Goal: Task Accomplishment & Management: Complete application form

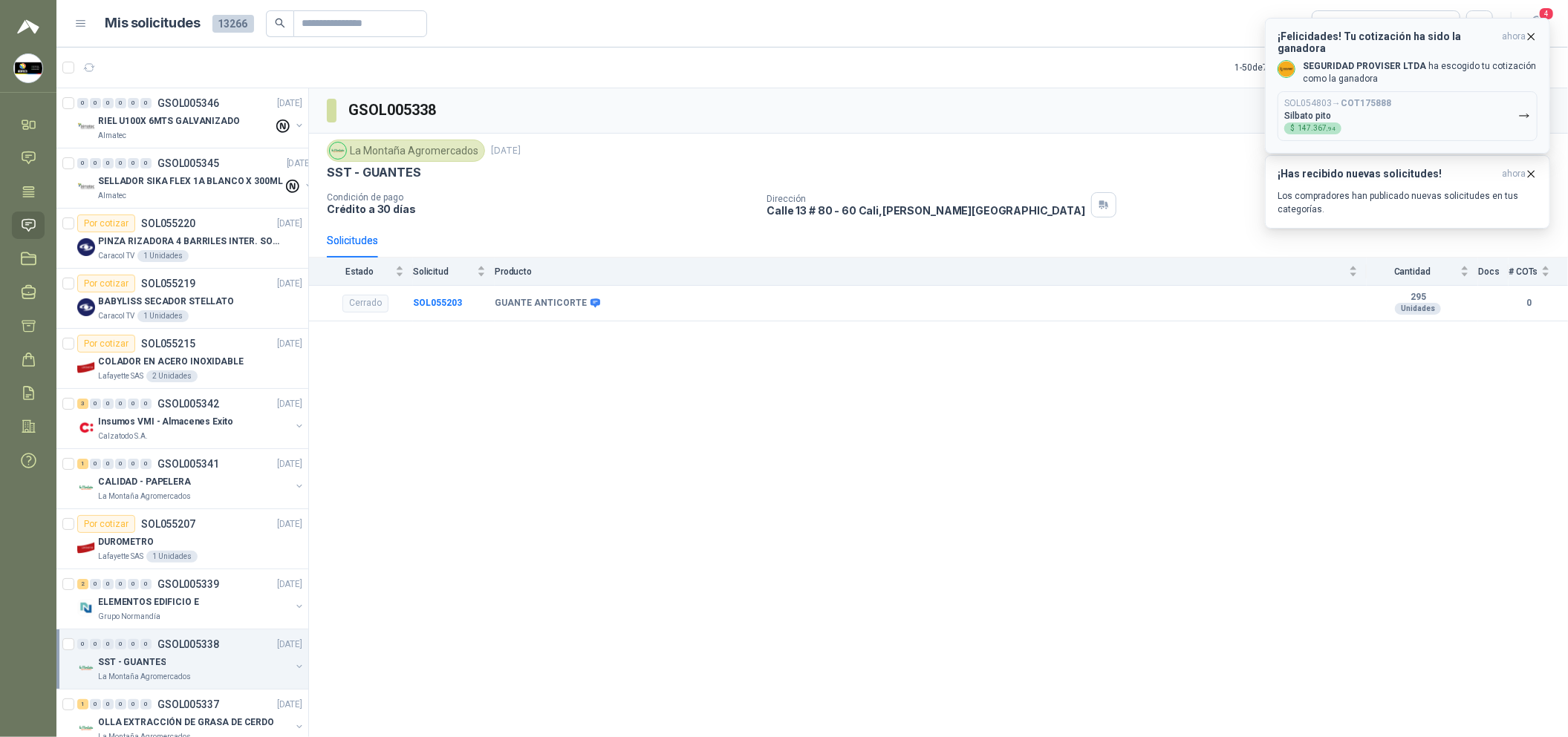
click at [1429, 65] on p "SEGURIDAD PROVISER LTDA ha escogido tu cotización como la ganadora" at bounding box center [1420, 73] width 235 height 25
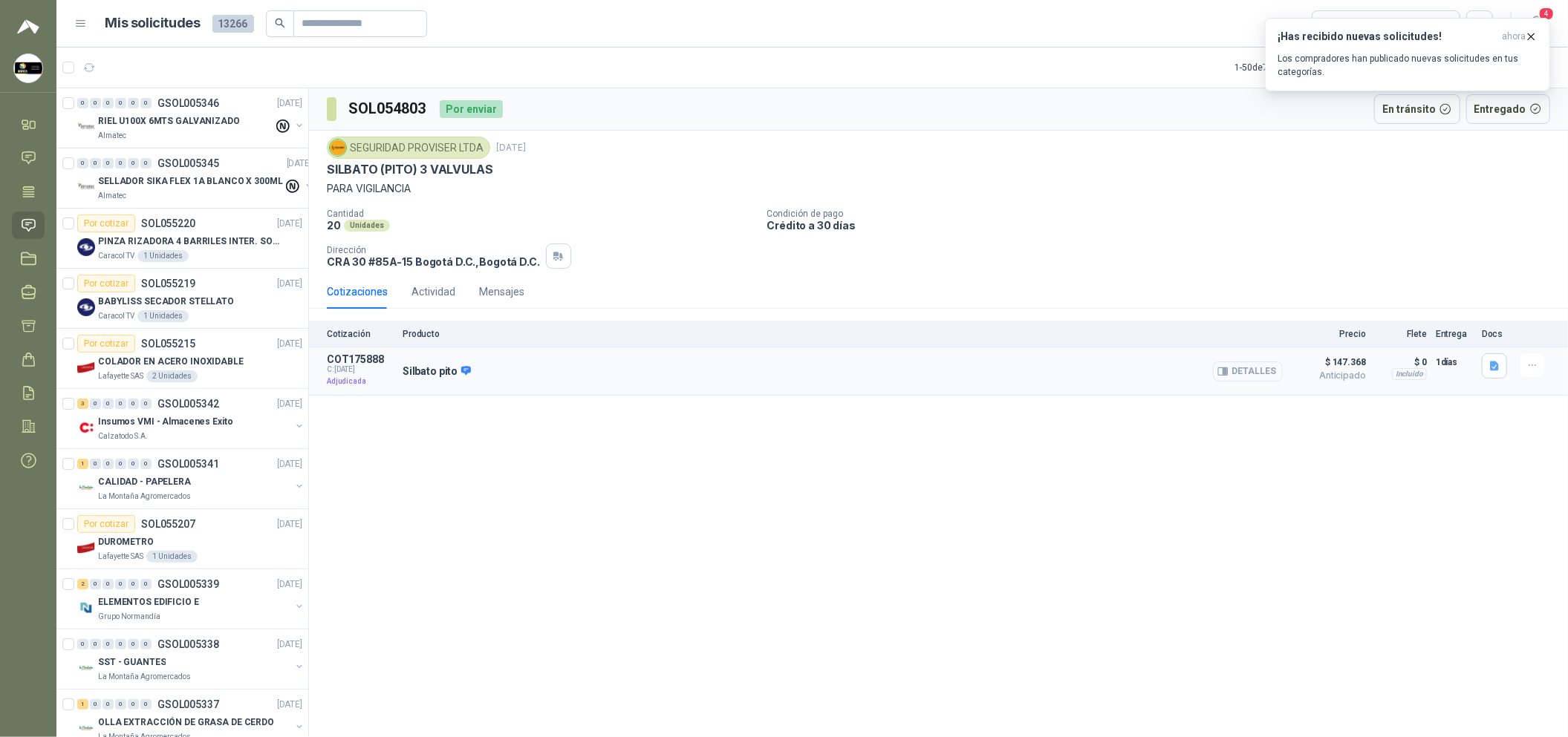
click at [1258, 371] on button "Detalles" at bounding box center [1247, 371] width 70 height 20
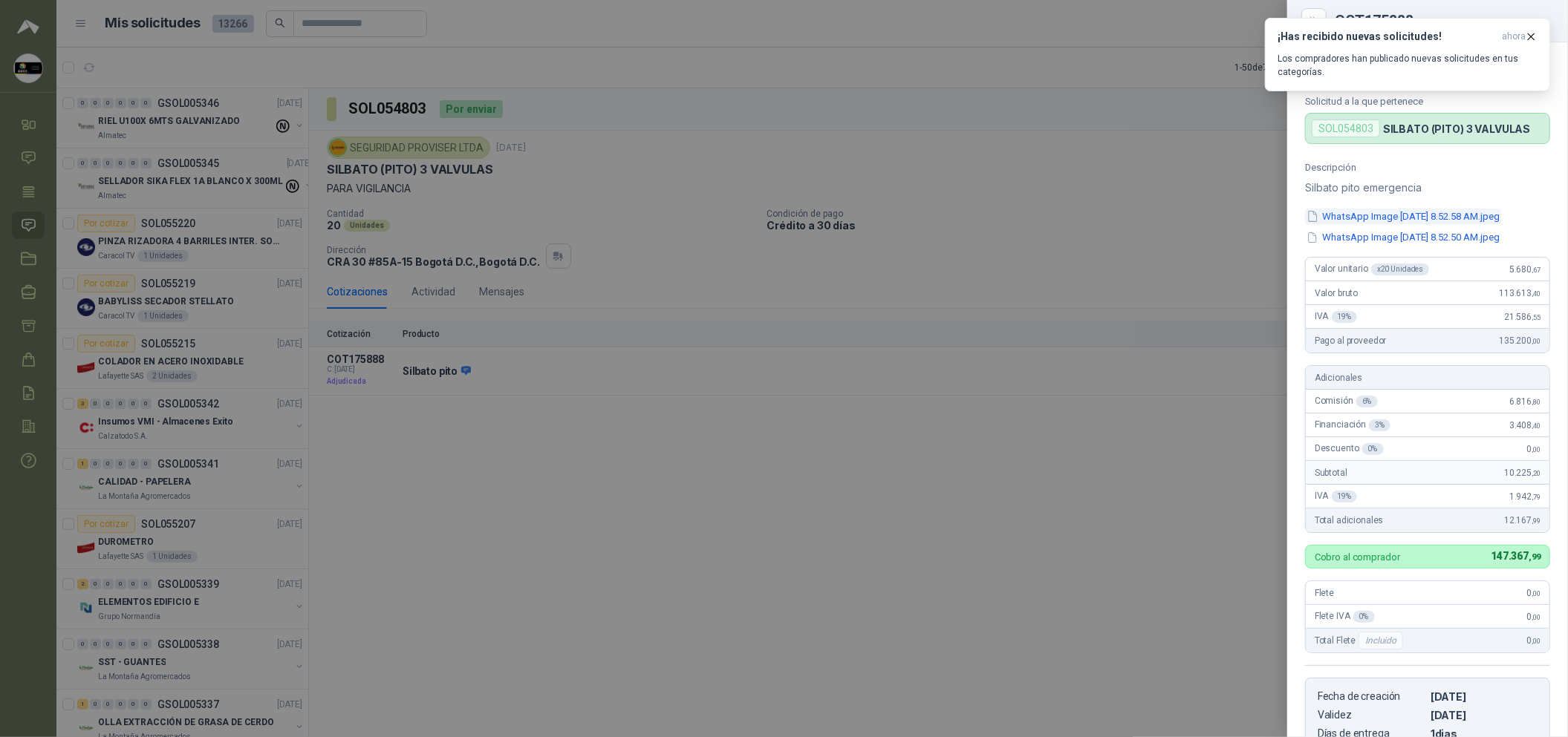
click at [1408, 218] on button "WhatsApp Image [DATE] 8.52.58 AM.jpeg" at bounding box center [1404, 216] width 196 height 16
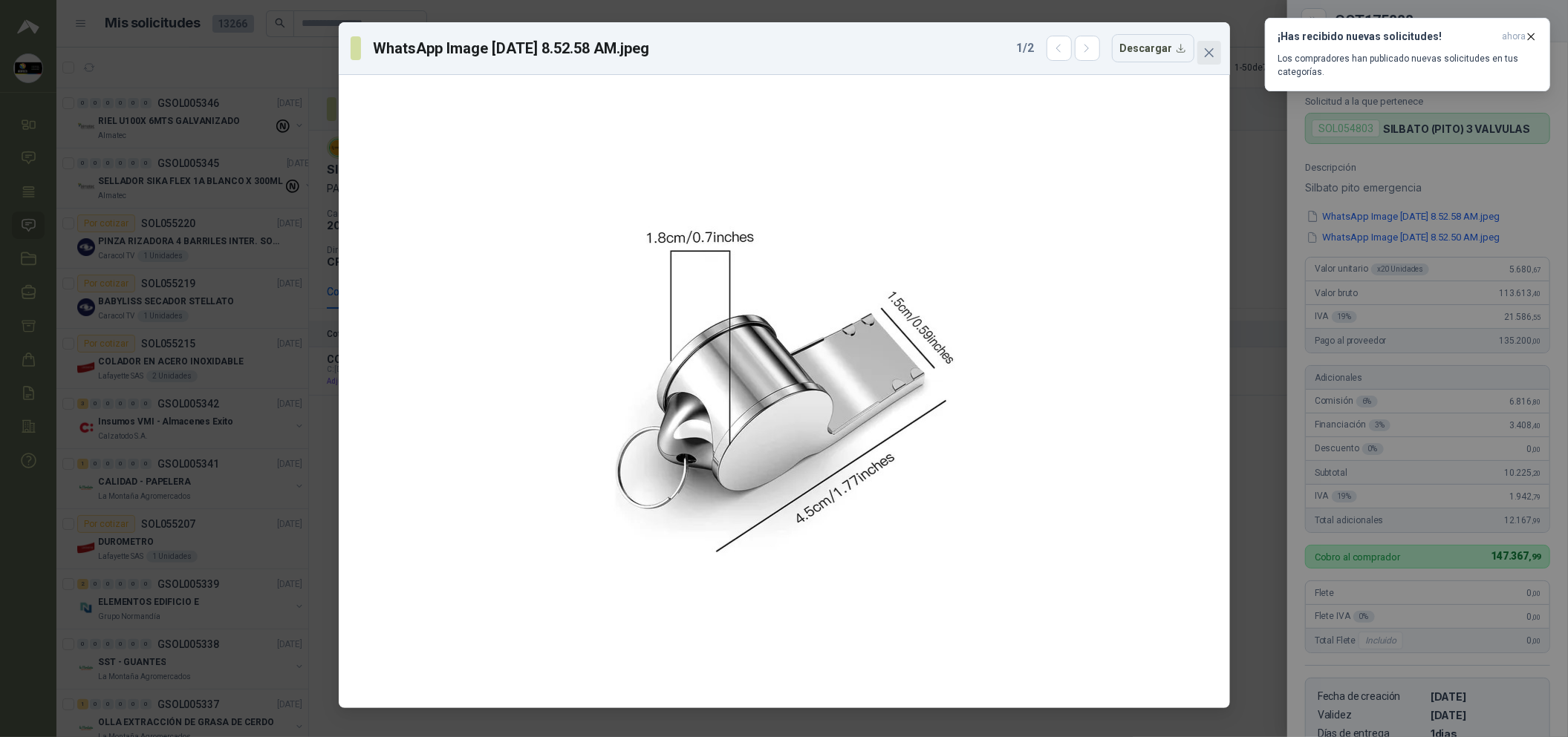
click at [1211, 49] on icon "close" at bounding box center [1208, 52] width 9 height 9
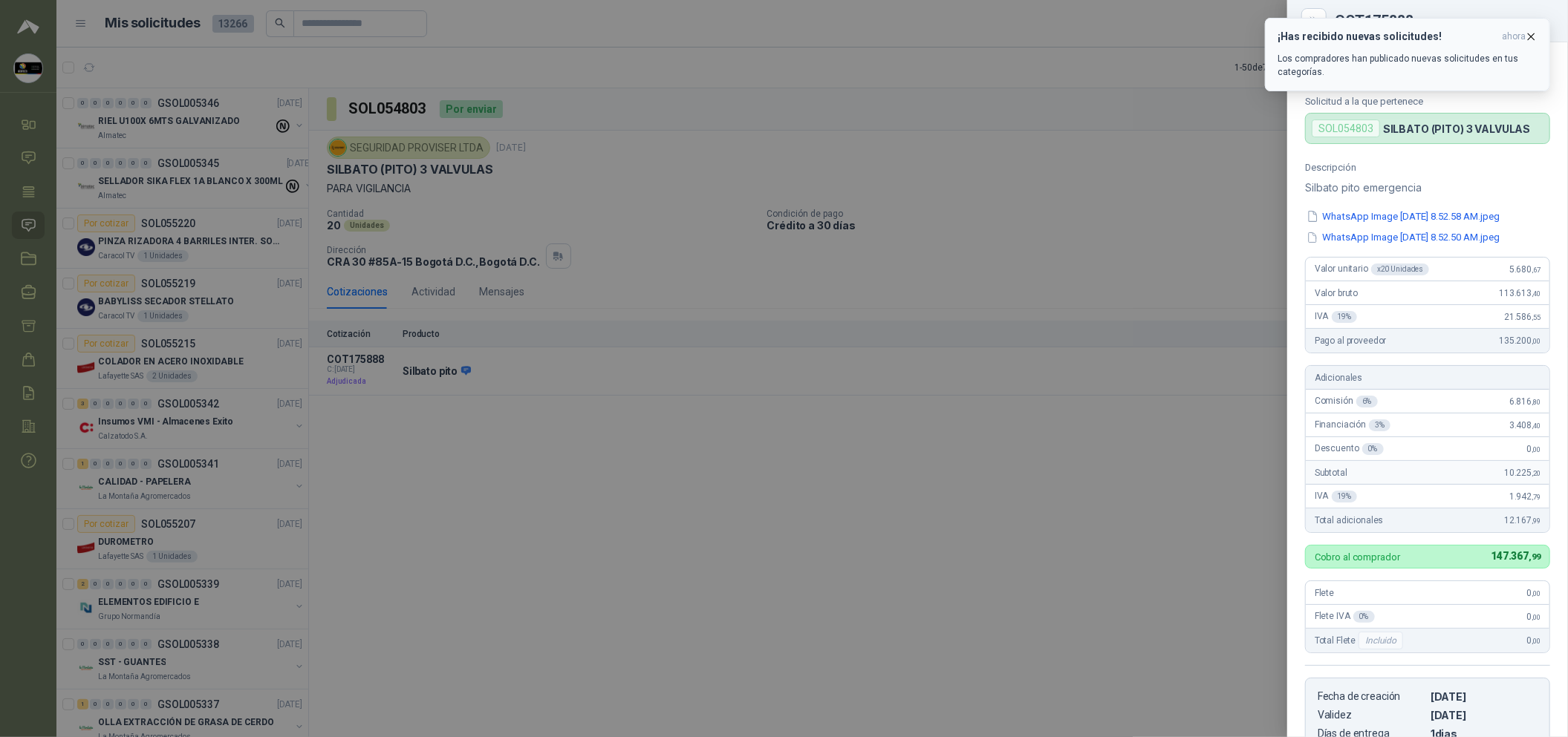
click at [1530, 36] on icon "button" at bounding box center [1530, 36] width 12 height 12
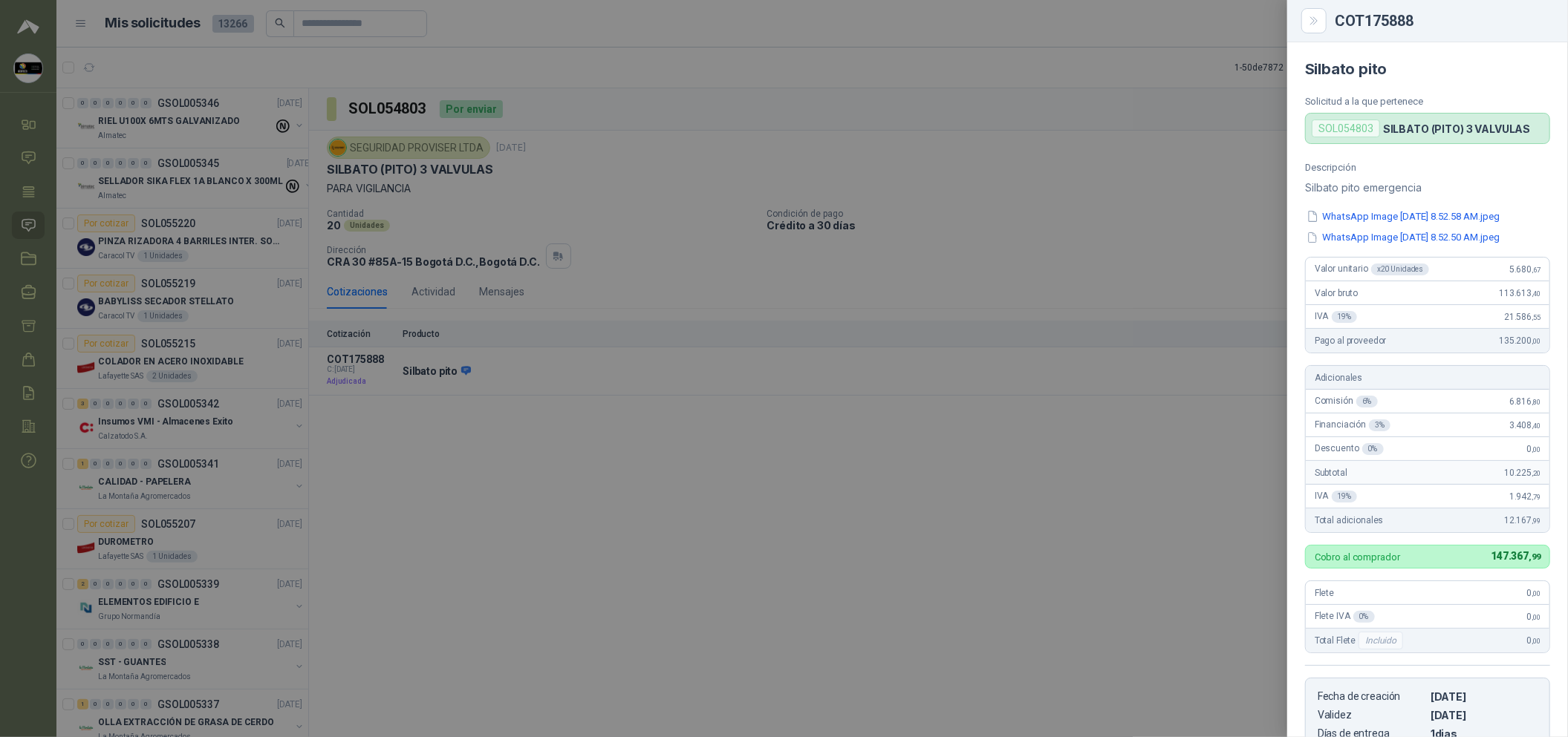
click at [1086, 499] on div at bounding box center [784, 368] width 1568 height 737
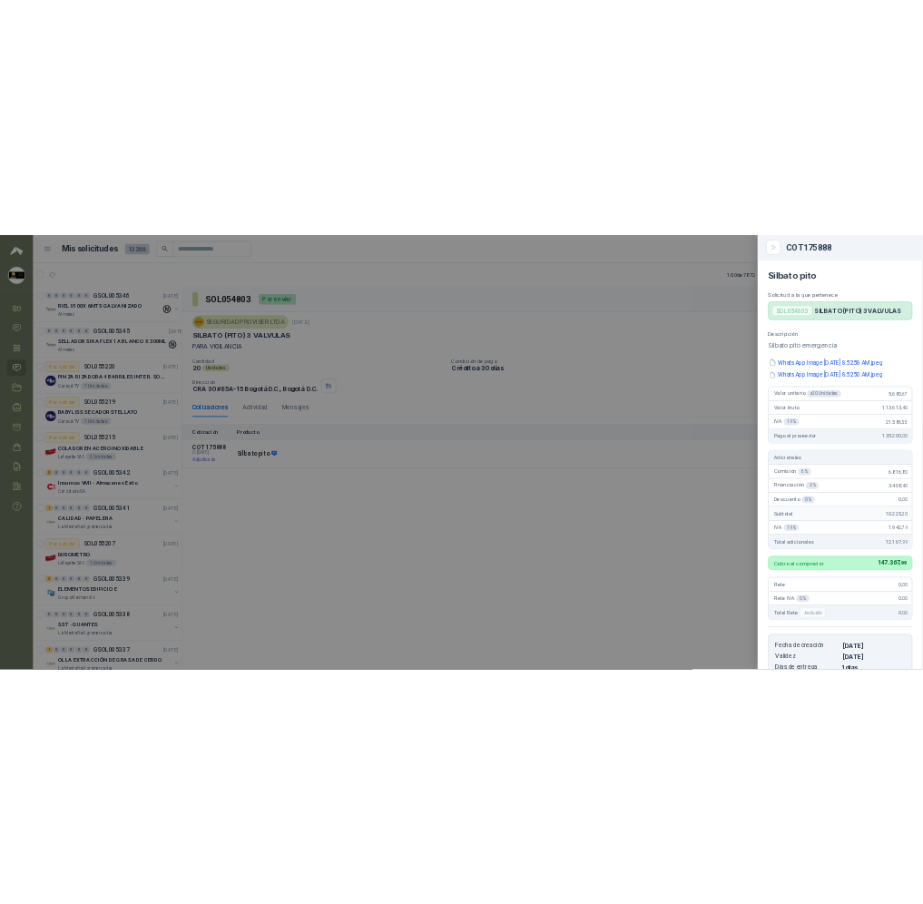
scroll to position [346, 0]
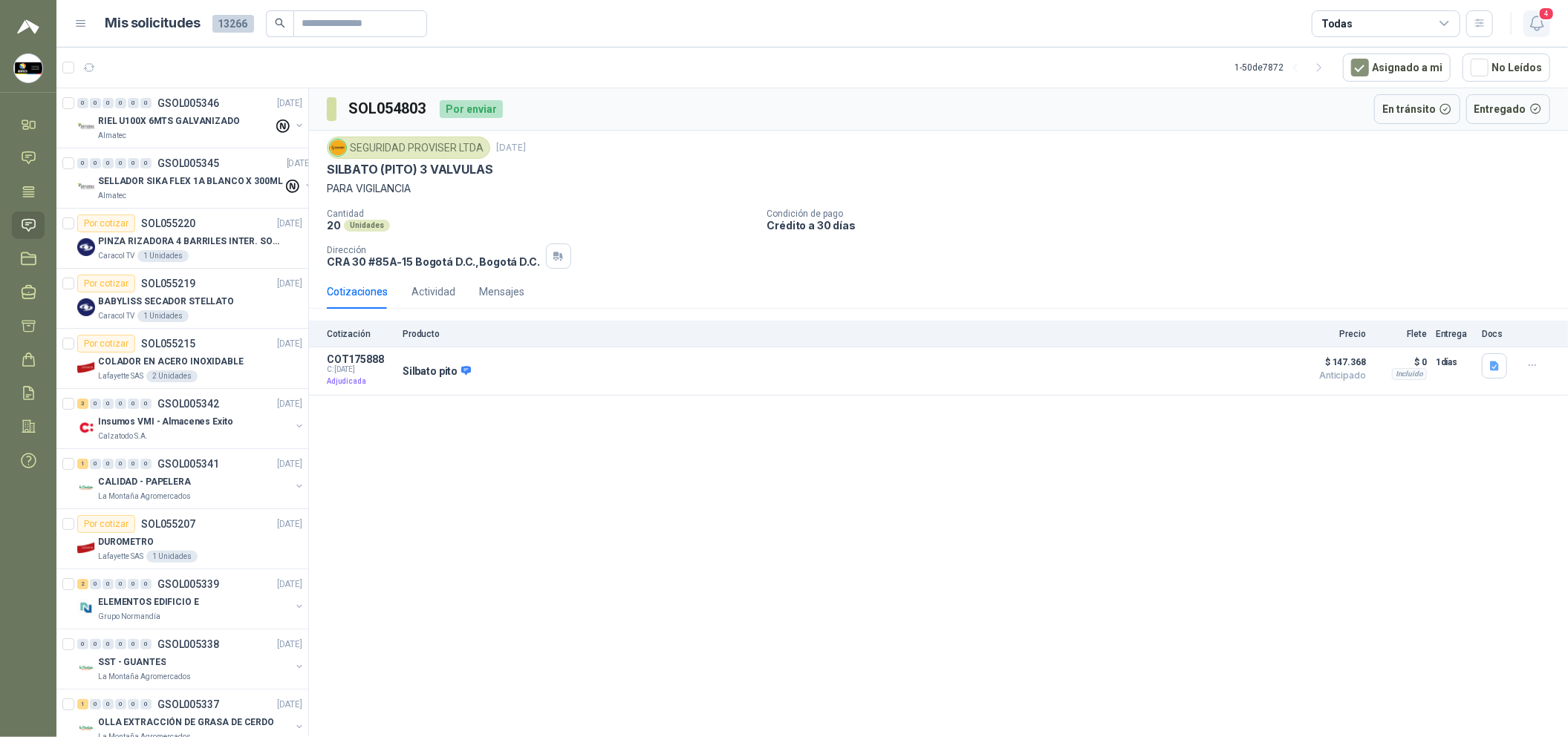
click at [1539, 19] on icon "button" at bounding box center [1537, 23] width 19 height 19
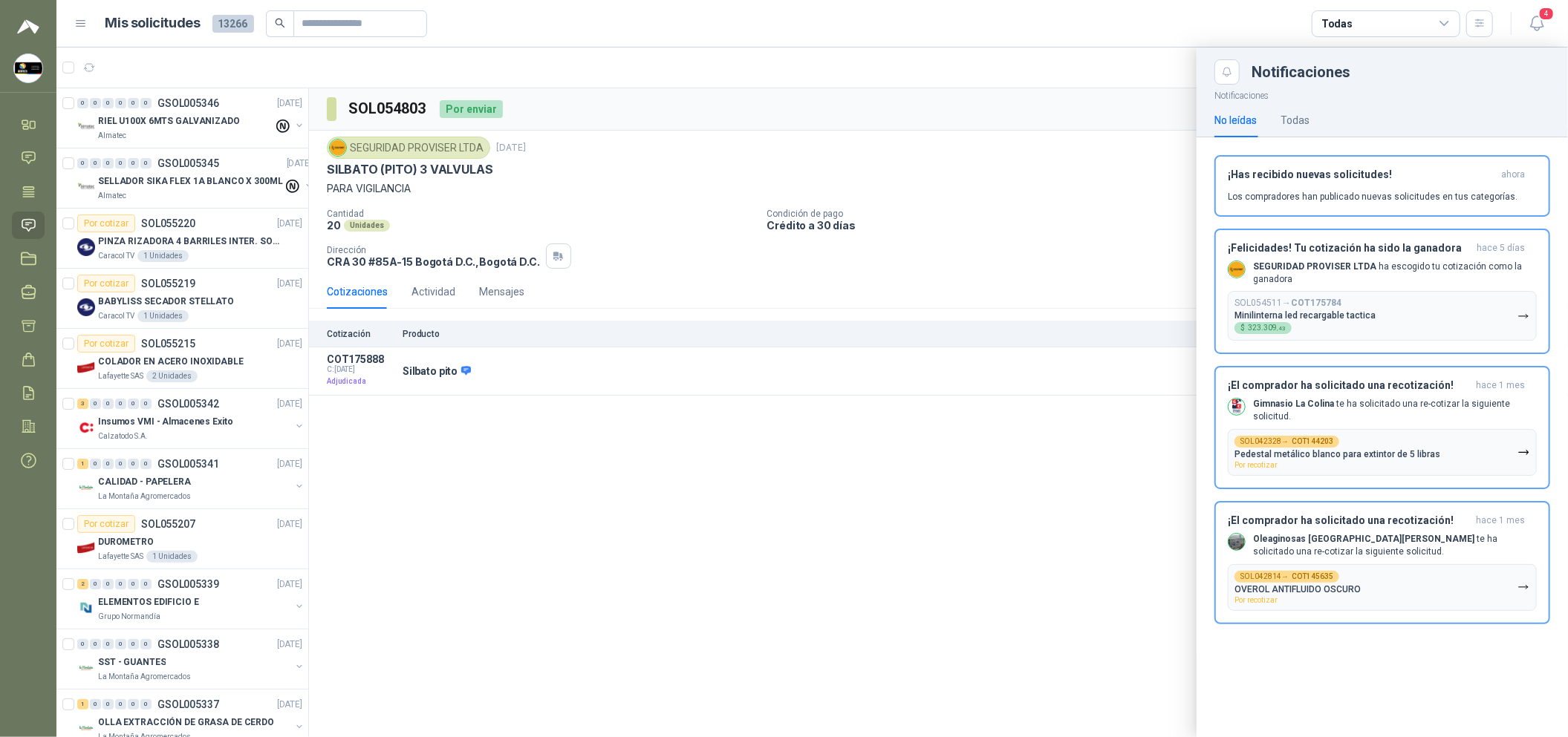
click at [222, 243] on div at bounding box center [812, 392] width 1512 height 690
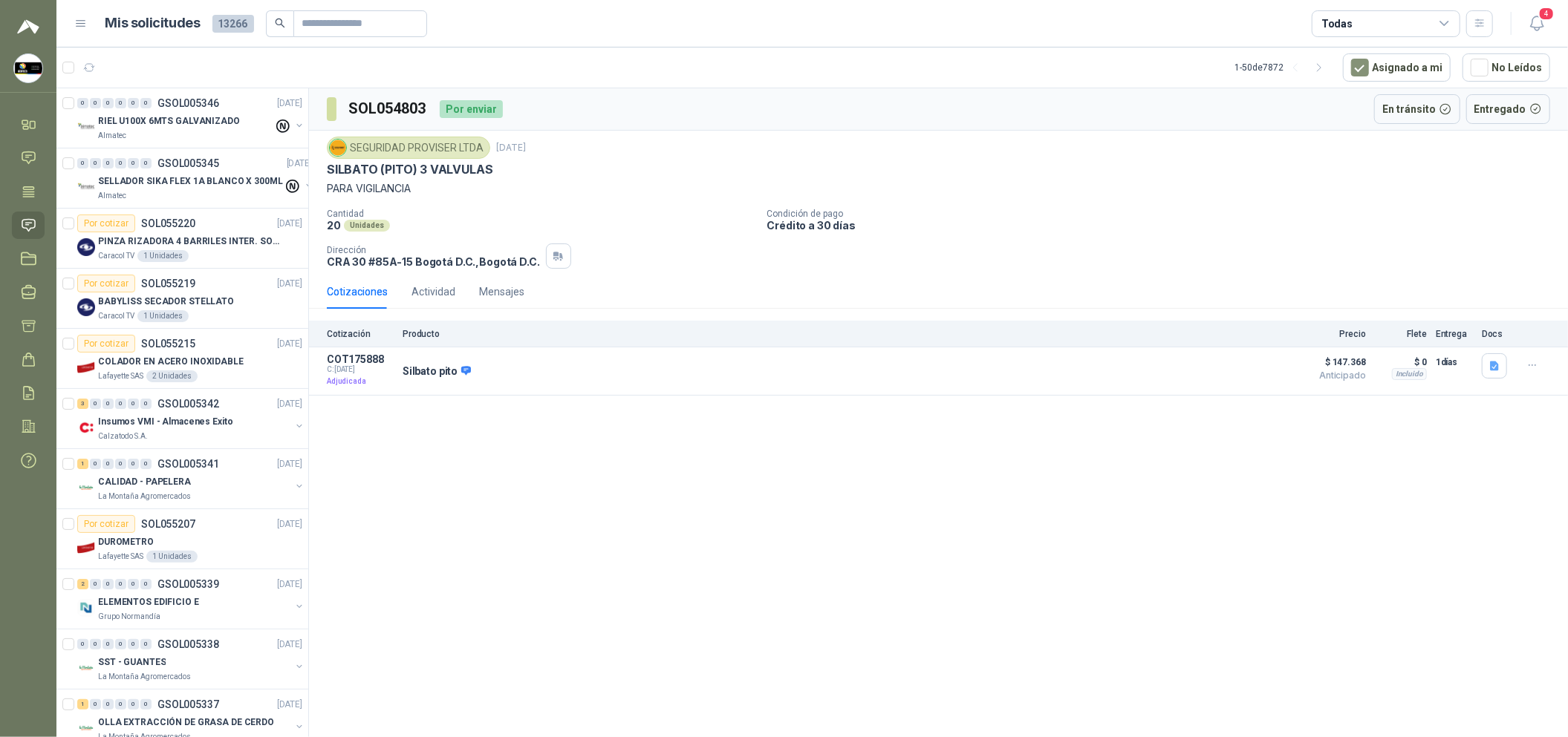
click at [223, 245] on p "PINZA RIZADORA 4 BARRILES INTER. SOL-GEL BABYLISS SECADOR STELLATO" at bounding box center [191, 241] width 185 height 14
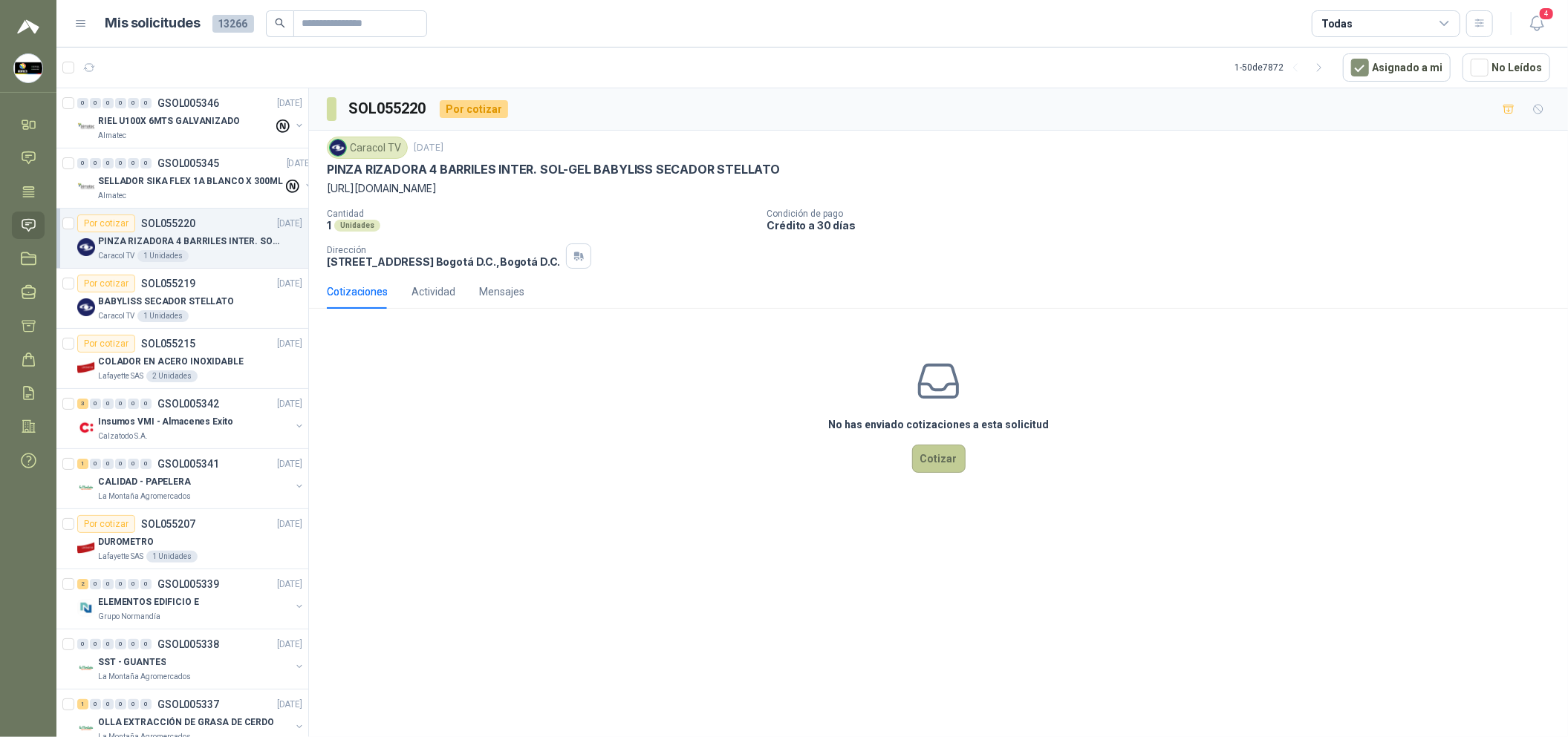
click at [930, 456] on button "Cotizar" at bounding box center [939, 459] width 53 height 28
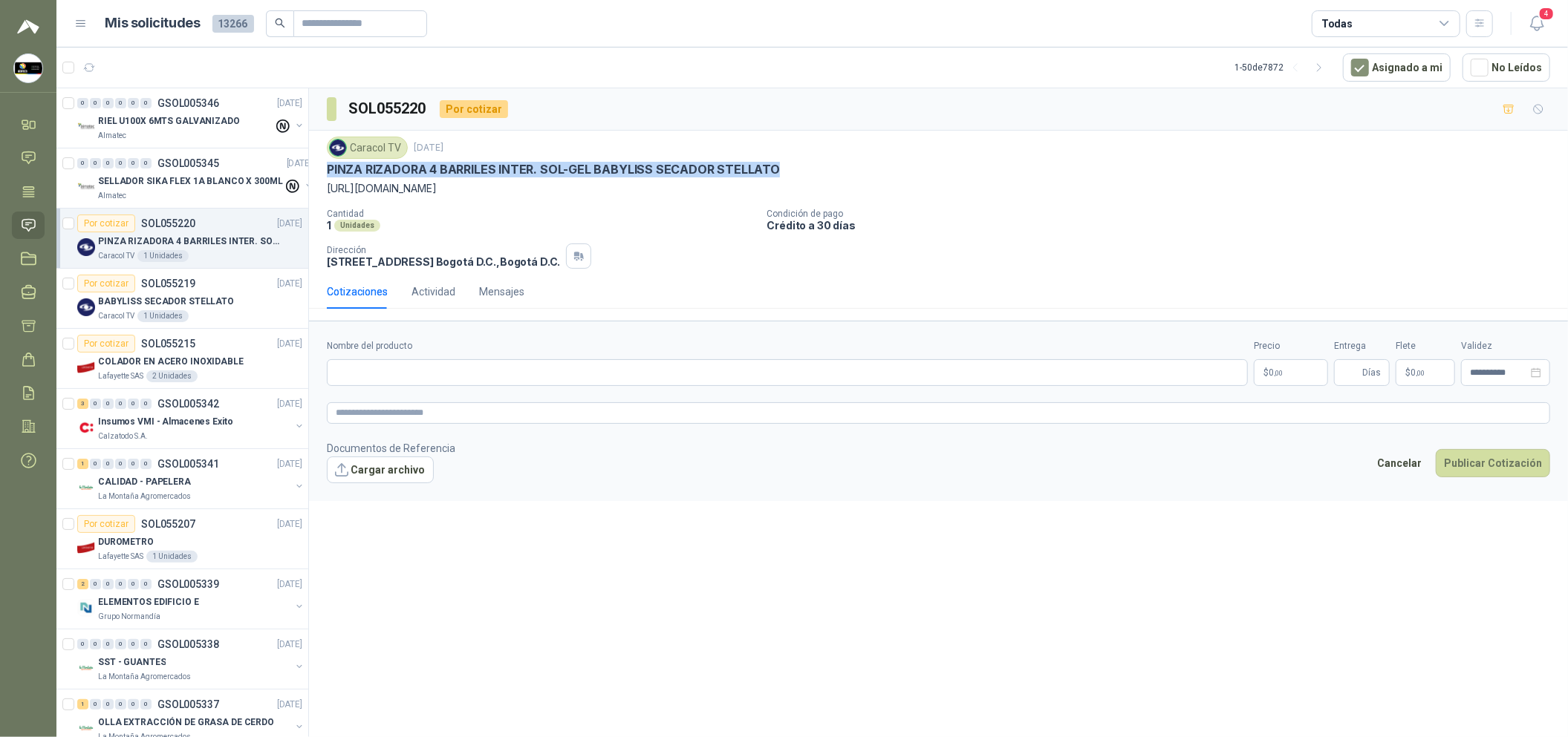
drag, startPoint x: 327, startPoint y: 169, endPoint x: 769, endPoint y: 166, distance: 442.0
click at [769, 166] on p "PINZA RIZADORA 4 BARRILES INTER. SOL-GEL BABYLISS SECADOR STELLATO" at bounding box center [553, 169] width 453 height 16
copy p "PINZA RIZADORA 4 BARRILES INTER. SOL-GEL BABYLISS SECADOR STELLATO"
click at [558, 383] on input "Nombre del producto" at bounding box center [786, 372] width 921 height 27
paste input "**********"
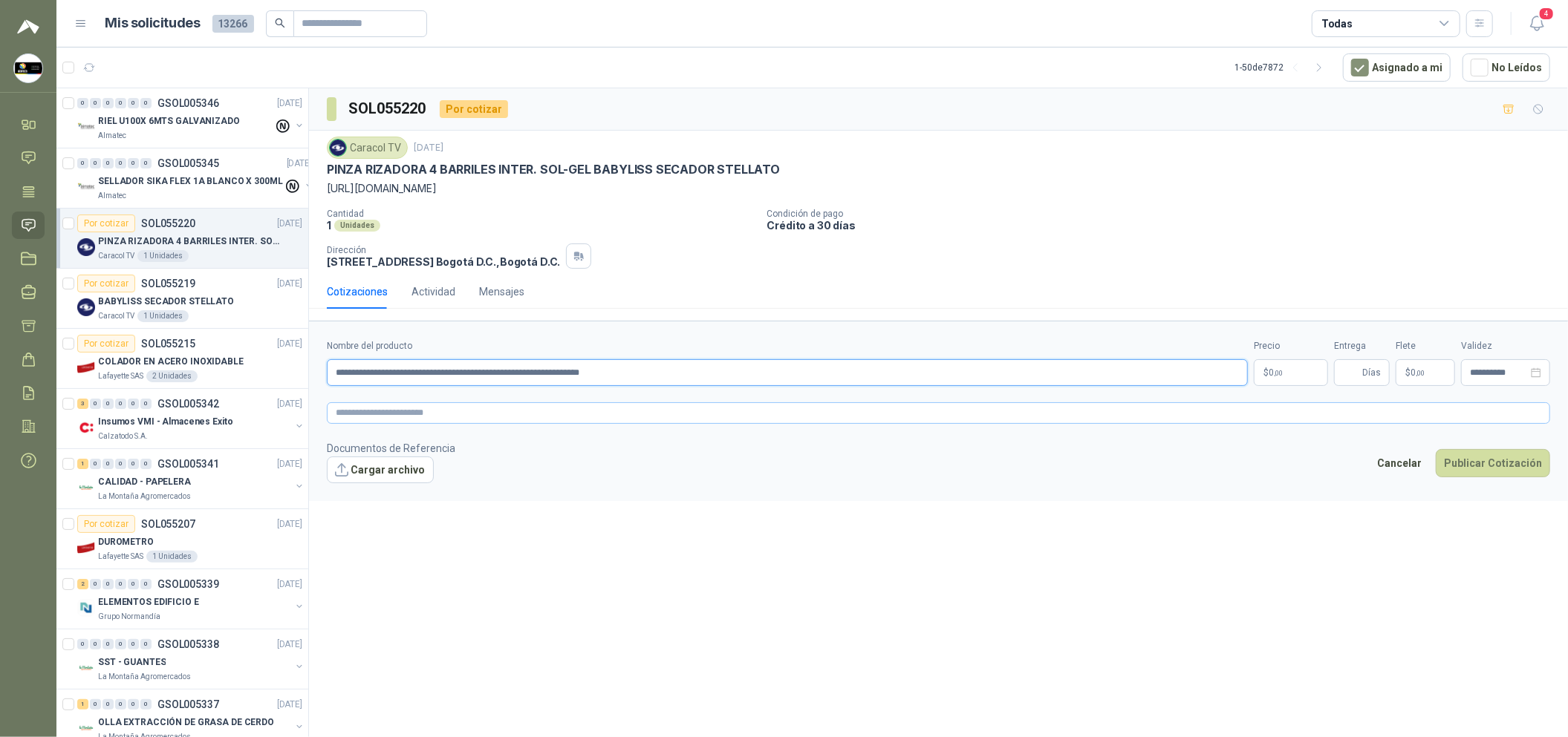
type input "**********"
click at [567, 411] on textarea at bounding box center [938, 413] width 1223 height 21
paste textarea "**********"
type textarea "**********"
click at [394, 481] on button "Cargar archivo" at bounding box center [380, 470] width 107 height 27
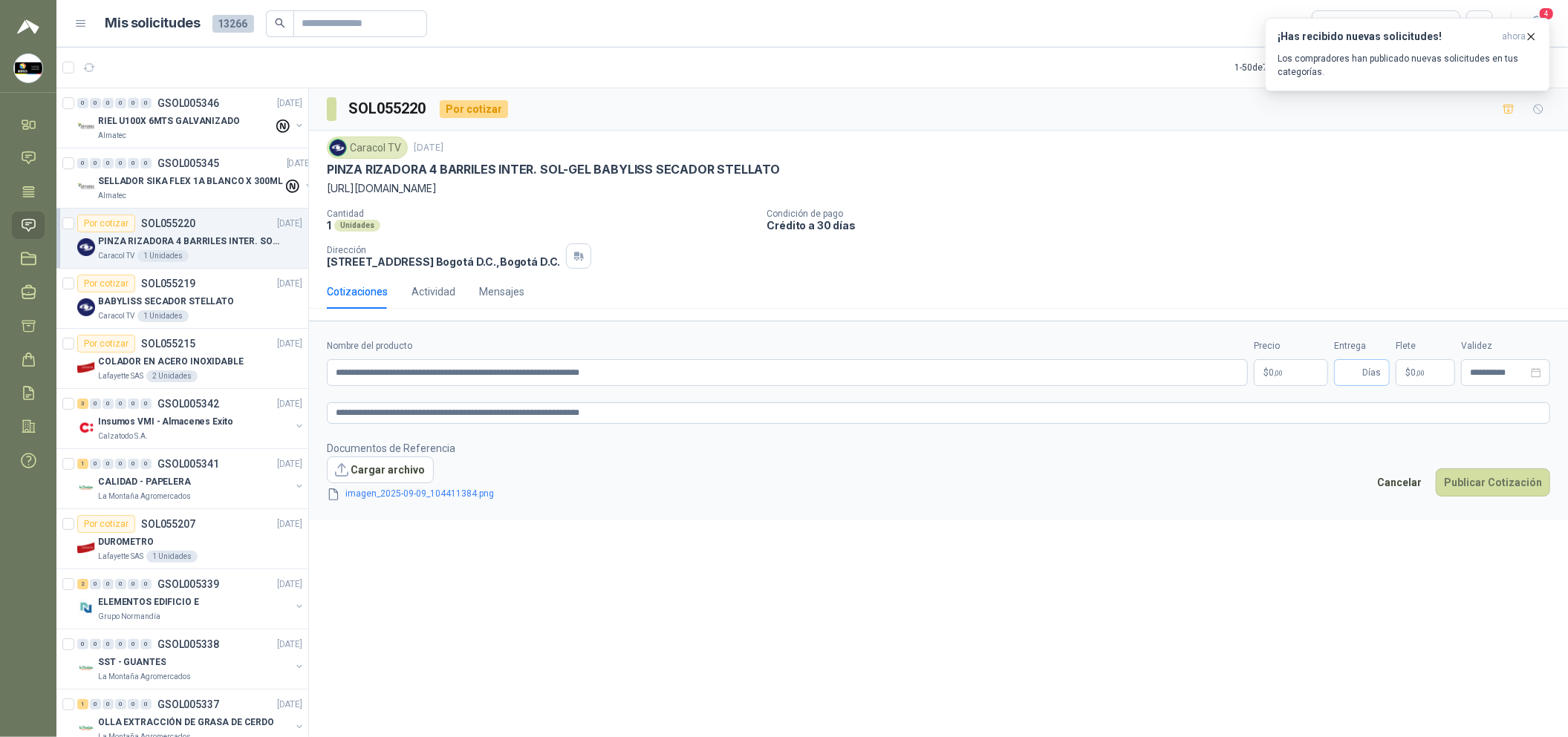
click at [1342, 373] on span "Días" at bounding box center [1362, 372] width 56 height 27
type input "*"
click at [1278, 375] on body "[PERSON_NAME] Soluciones Industriales D&D Inicio Chat Tareas Solicitudes Licita…" at bounding box center [784, 368] width 1568 height 737
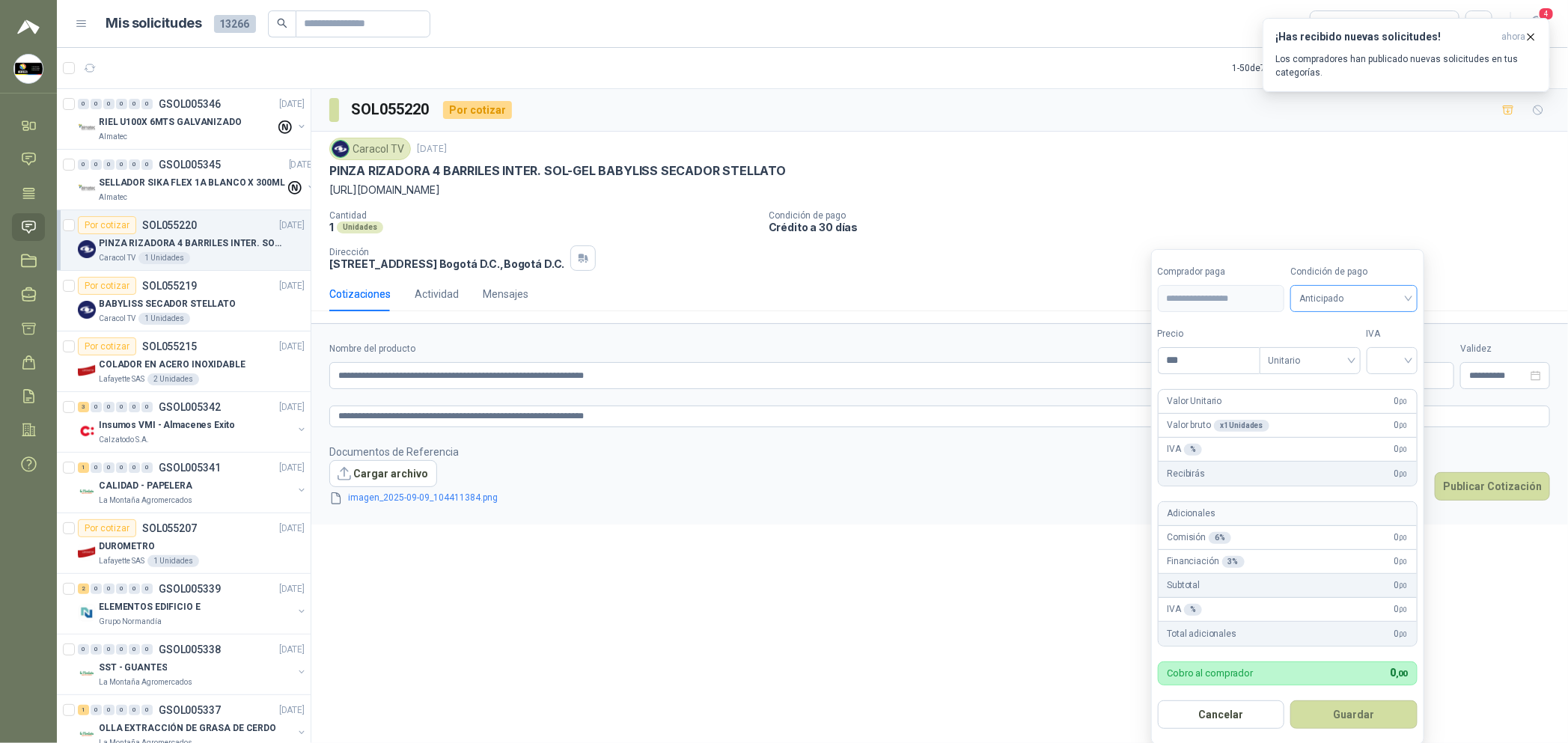
click at [1388, 301] on span "Anticipado" at bounding box center [1354, 299] width 110 height 22
click at [1370, 348] on div "Crédito a 30 días" at bounding box center [1357, 354] width 105 height 16
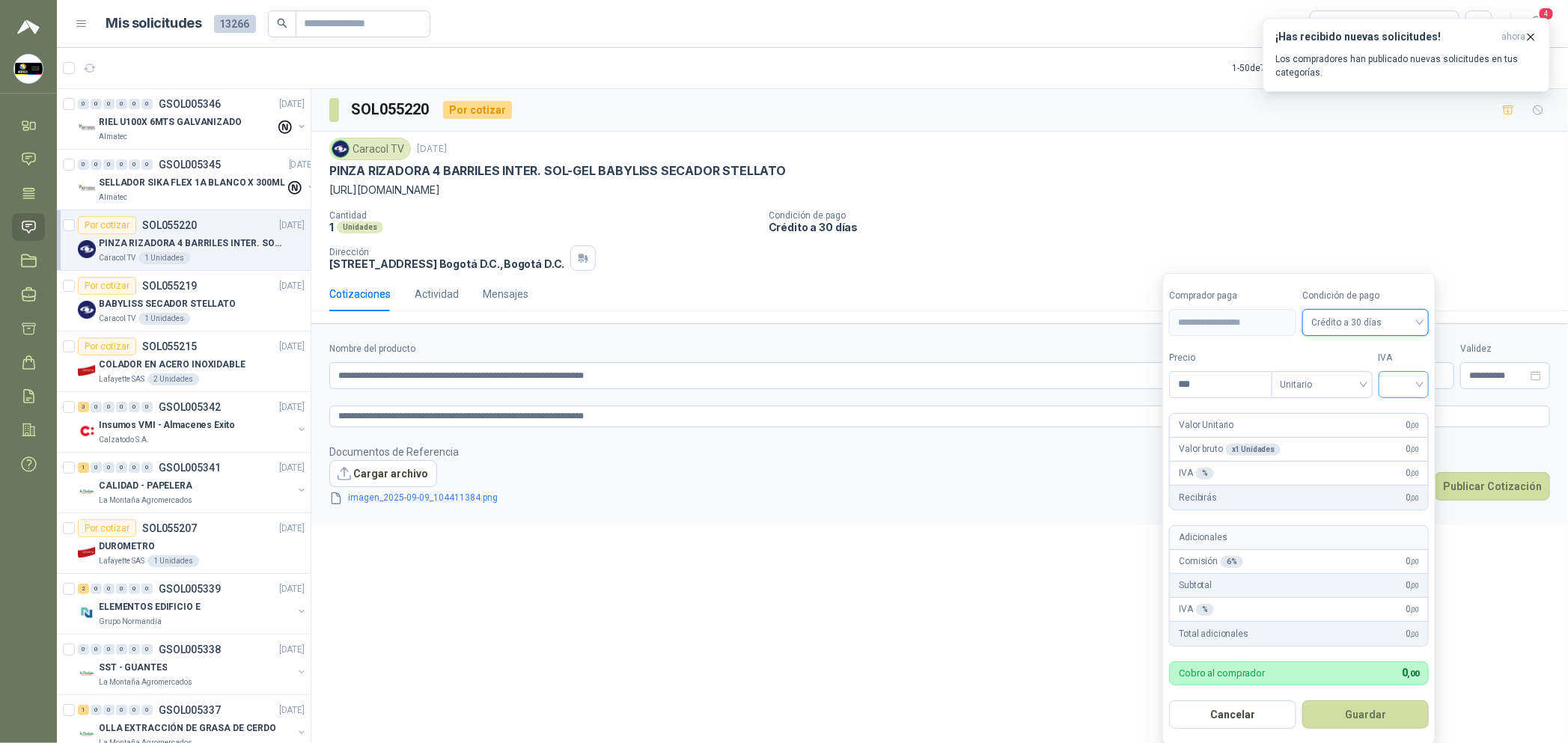
click at [1401, 382] on input "search" at bounding box center [1405, 383] width 33 height 22
click at [1406, 409] on div "19%" at bounding box center [1408, 416] width 28 height 16
click at [1220, 378] on input "***" at bounding box center [1222, 384] width 104 height 26
type input "*********"
click at [1375, 711] on button "Guardar" at bounding box center [1368, 714] width 129 height 28
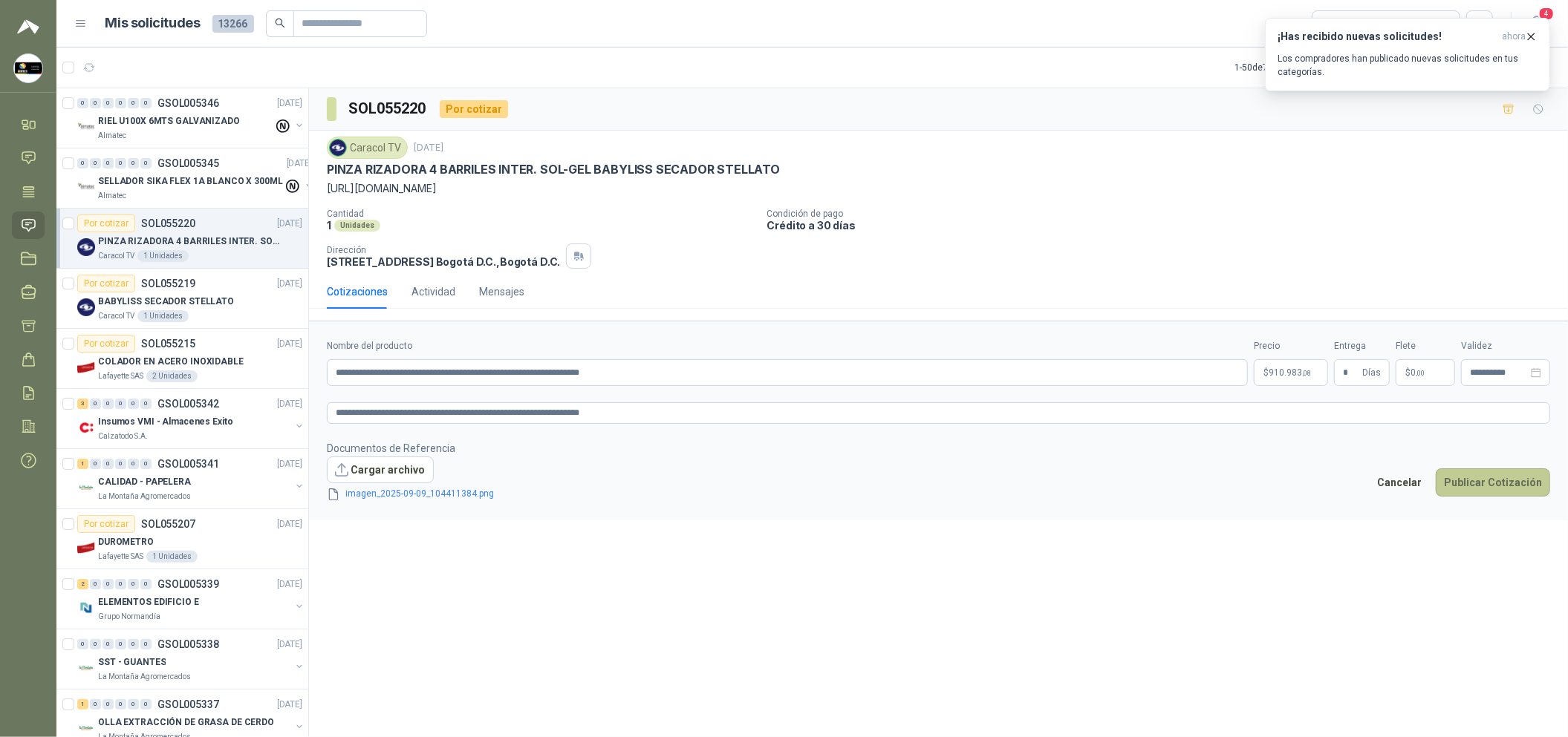
click at [1494, 487] on button "Publicar Cotización" at bounding box center [1493, 483] width 115 height 28
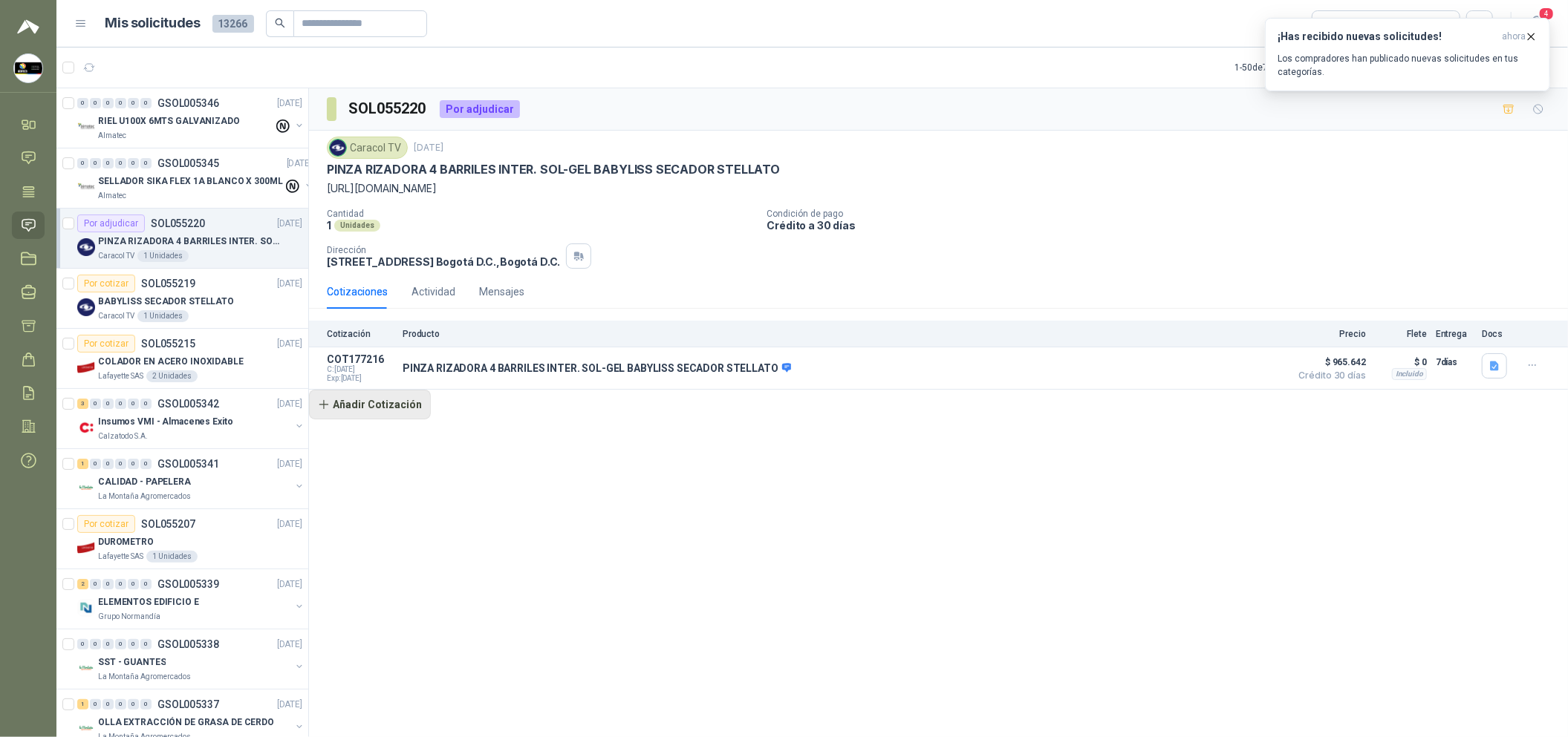
click at [396, 398] on button "Añadir Cotización" at bounding box center [370, 404] width 122 height 29
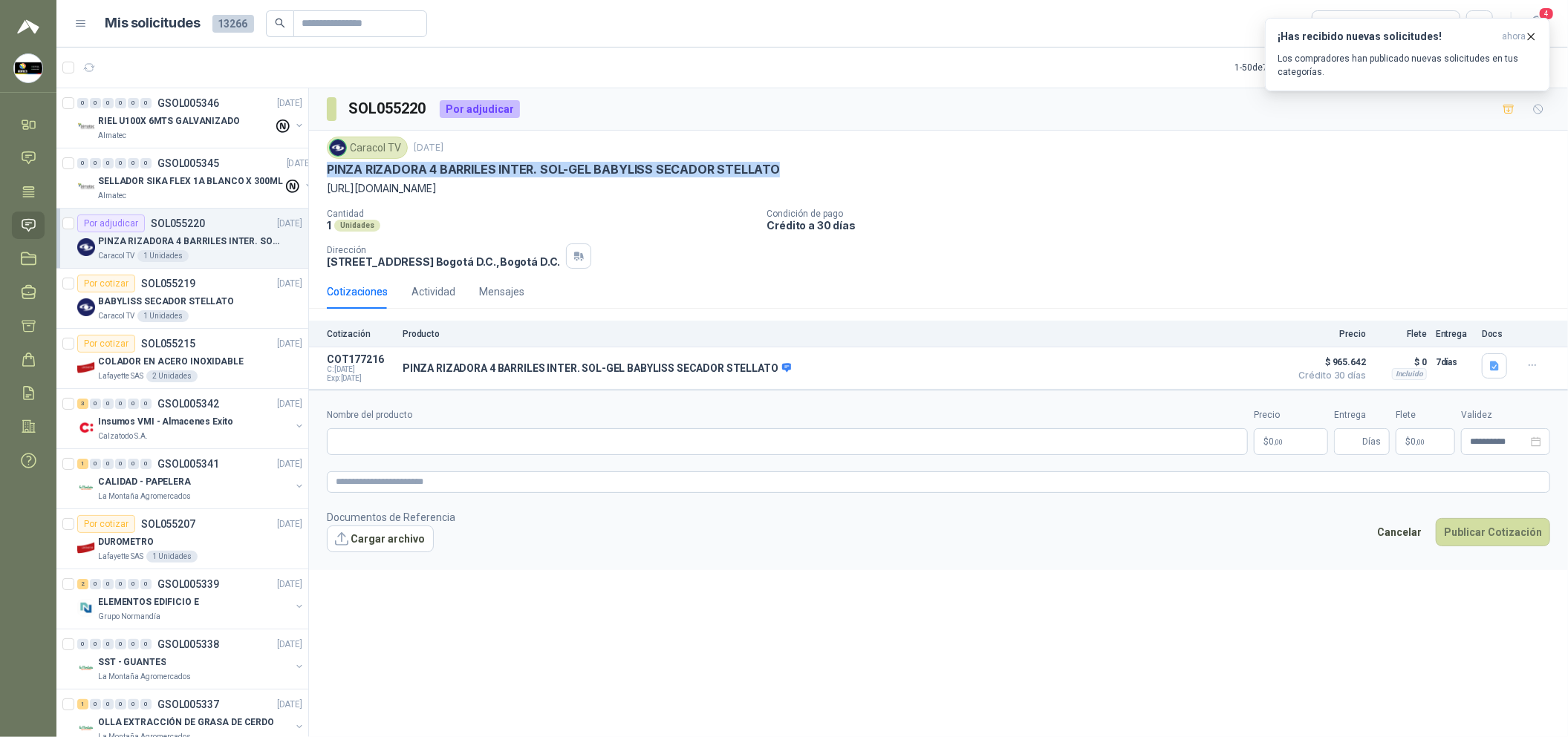
drag, startPoint x: 791, startPoint y: 164, endPoint x: 311, endPoint y: 164, distance: 480.0
click at [311, 164] on div "Caracol TV [DATE] PINZA RIZADORA 4 BARRILES INTER. SOL-GEL BABYLISS SECADOR [PE…" at bounding box center [939, 203] width 1259 height 144
copy p "PINZA RIZADORA 4 BARRILES INTER. SOL-GEL BABYLISS SECADOR STELLATO"
click at [501, 455] on input "Nombre del producto" at bounding box center [786, 442] width 921 height 27
paste input "**********"
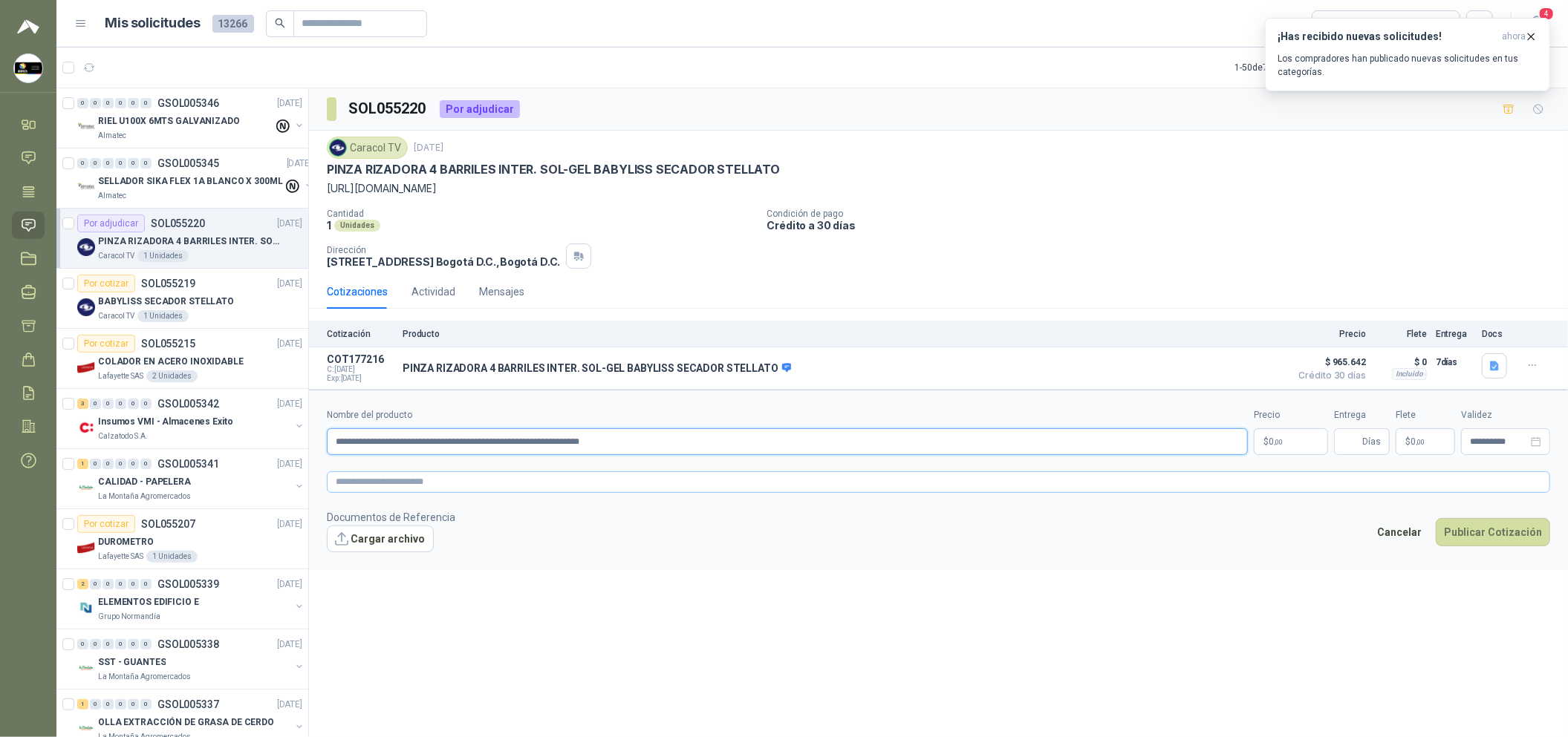
type input "**********"
click at [508, 481] on textarea at bounding box center [938, 482] width 1223 height 21
paste textarea "**********"
type textarea "**********"
click at [1295, 445] on body "[PERSON_NAME] Soluciones Industriales D&D Inicio Chat Tareas Solicitudes Licita…" at bounding box center [784, 368] width 1568 height 737
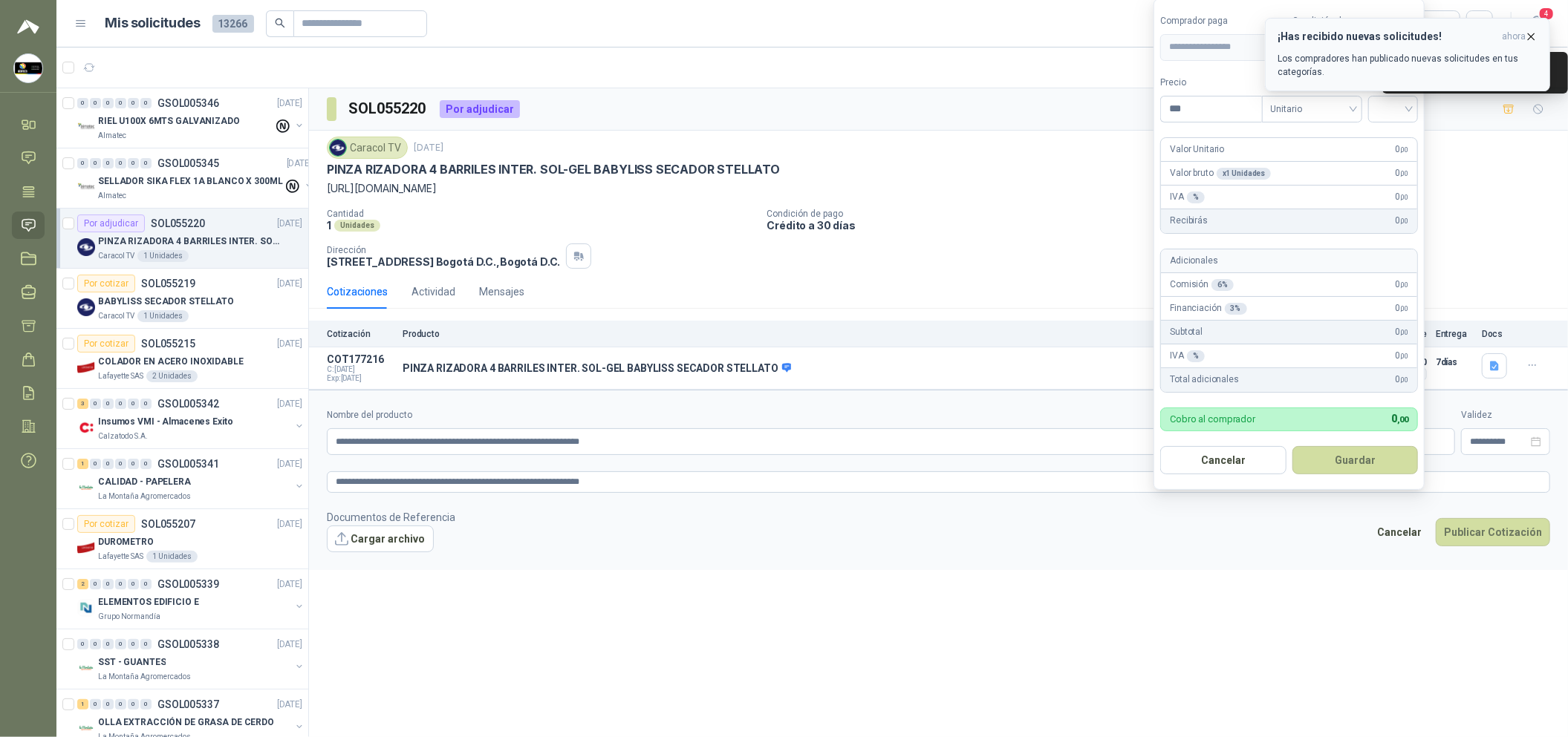
click at [1525, 39] on icon "button" at bounding box center [1530, 36] width 12 height 12
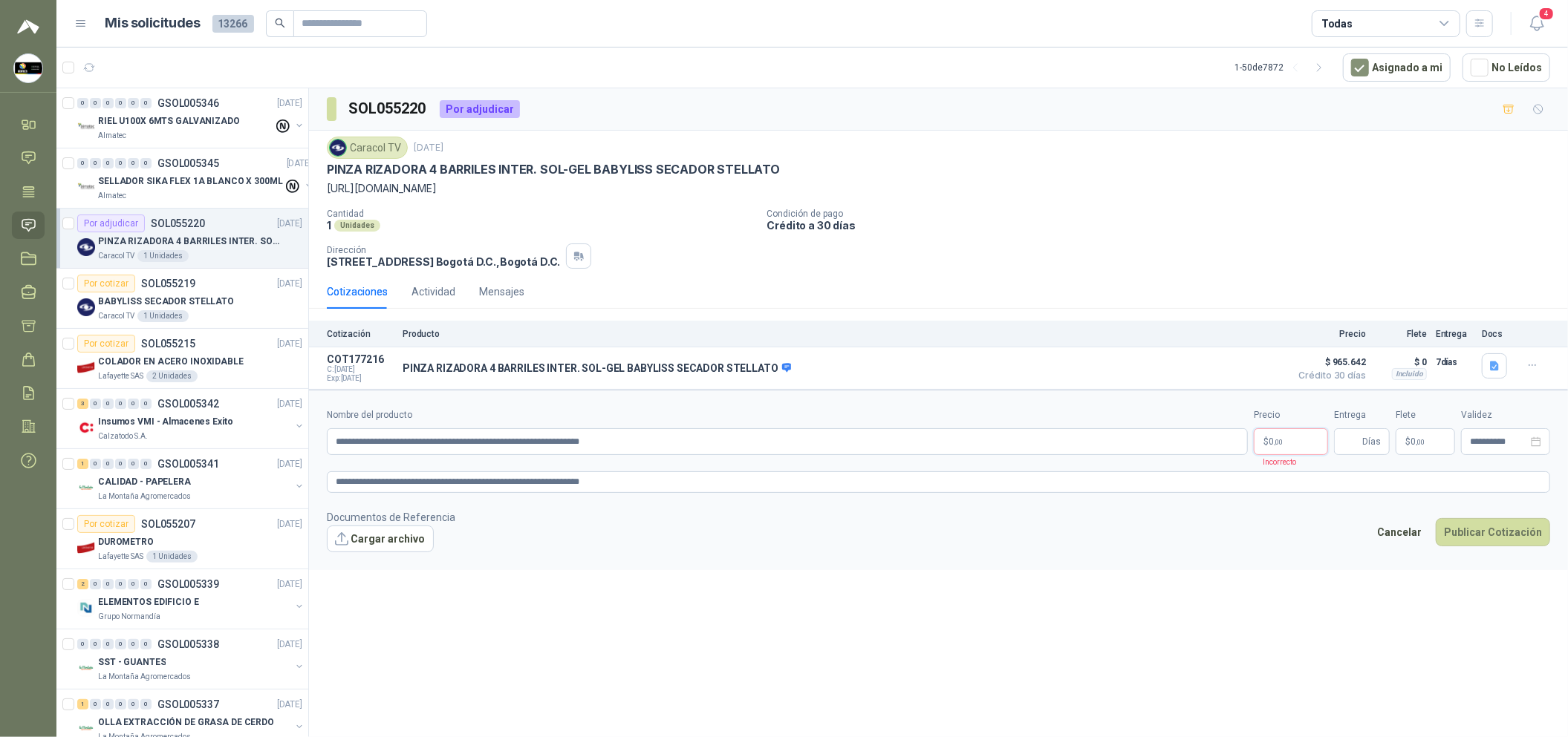
click at [1296, 429] on body "[PERSON_NAME] Soluciones Industriales D&D Inicio Chat Tareas Solicitudes Licita…" at bounding box center [784, 368] width 1568 height 737
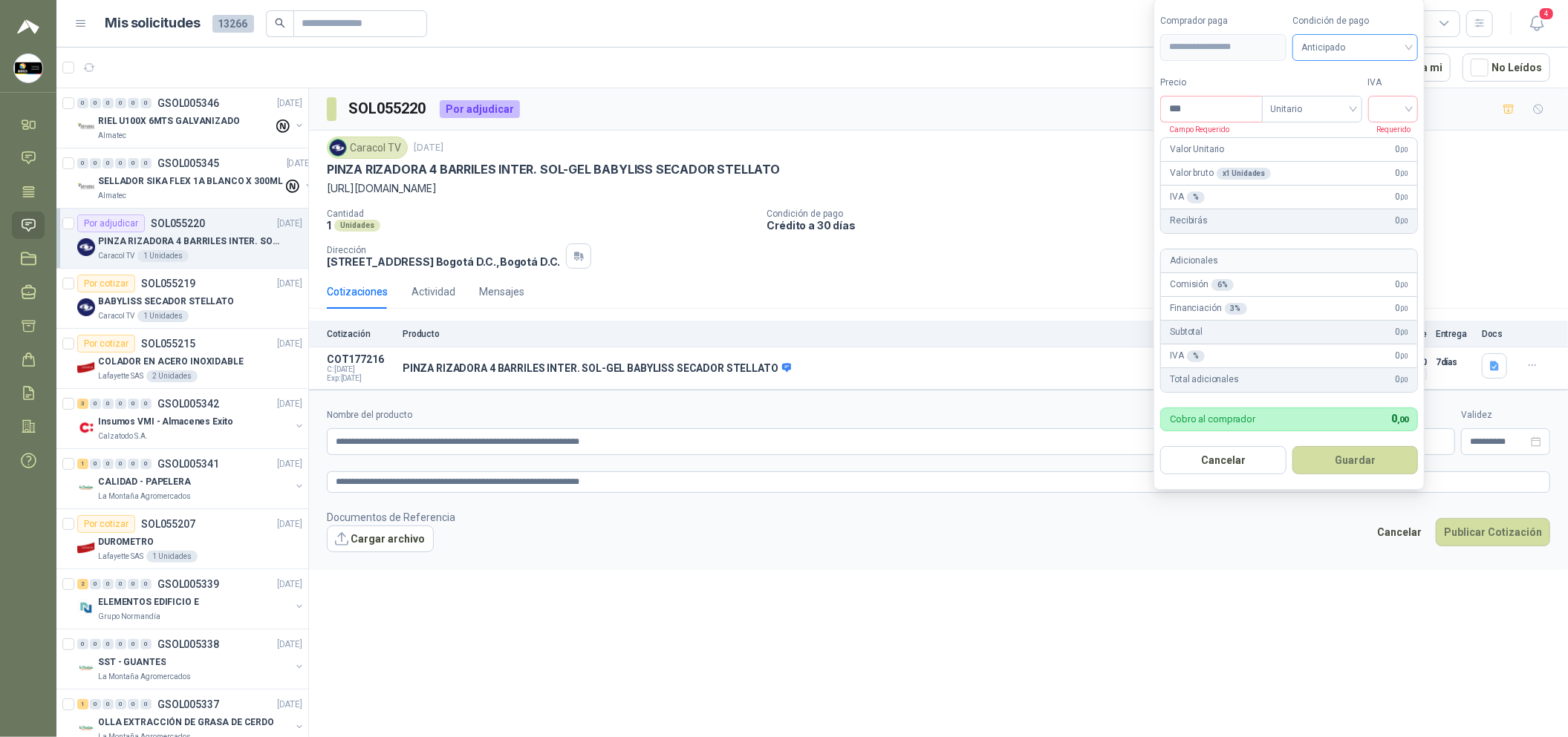
click at [1381, 47] on span "Anticipado" at bounding box center [1355, 47] width 109 height 22
click at [1377, 92] on div "Crédito a 30 días" at bounding box center [1358, 101] width 104 height 16
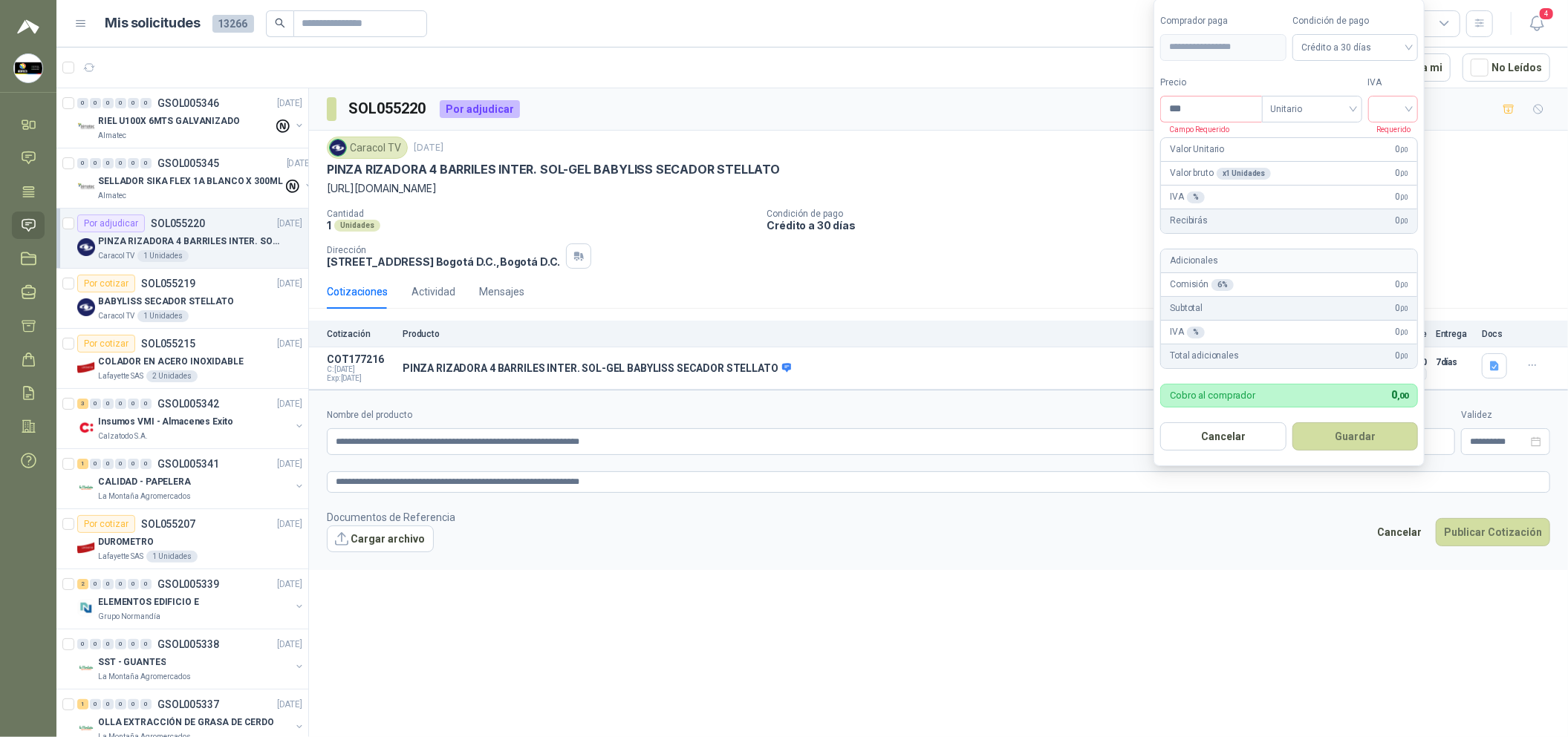
click at [1398, 123] on p "Requerido" at bounding box center [1390, 129] width 43 height 13
click at [1401, 114] on input "search" at bounding box center [1394, 107] width 33 height 22
click at [1401, 146] on div "19%" at bounding box center [1397, 139] width 28 height 16
click at [1247, 109] on input "***" at bounding box center [1213, 109] width 103 height 25
type input "*********"
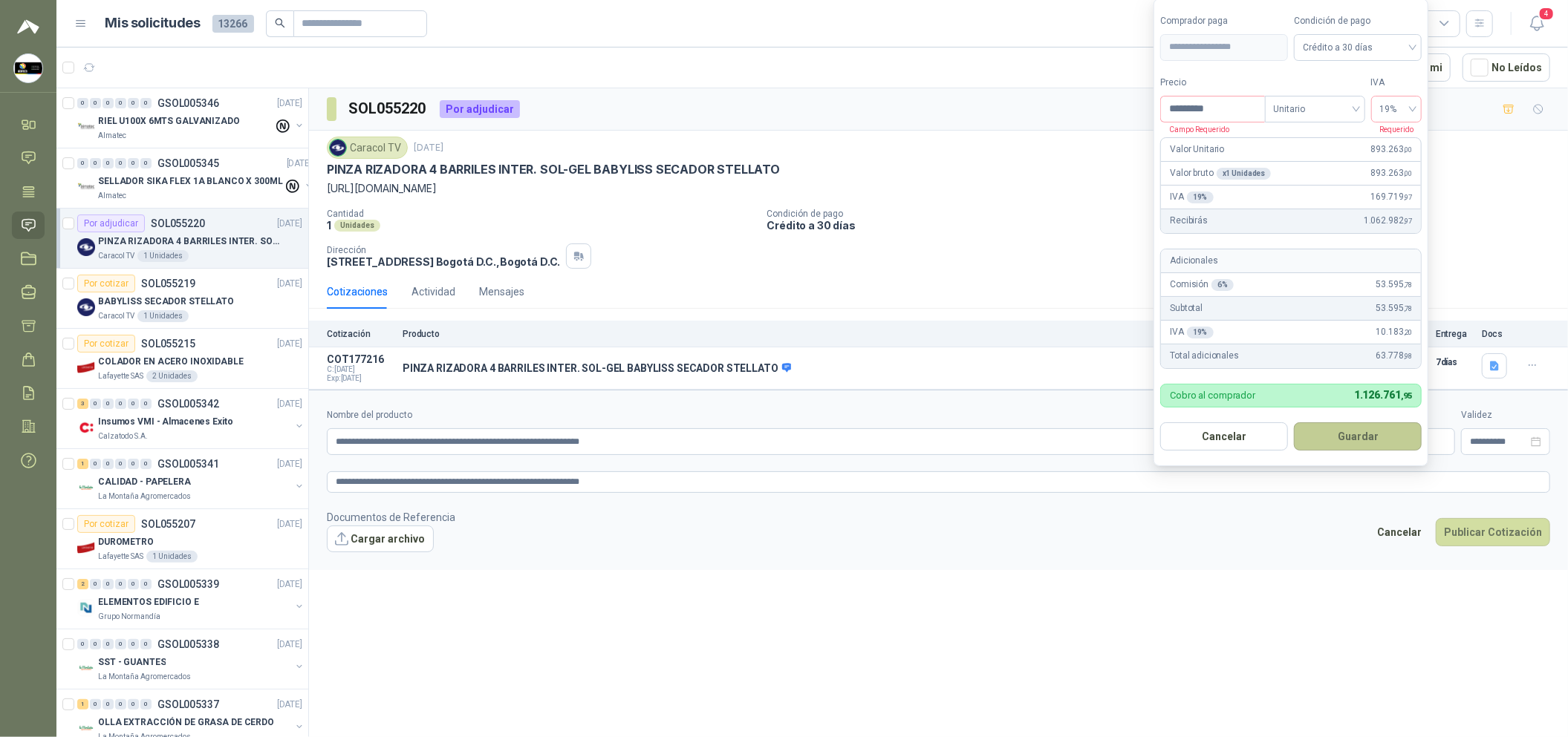
click at [1354, 443] on button "Guardar" at bounding box center [1358, 436] width 128 height 28
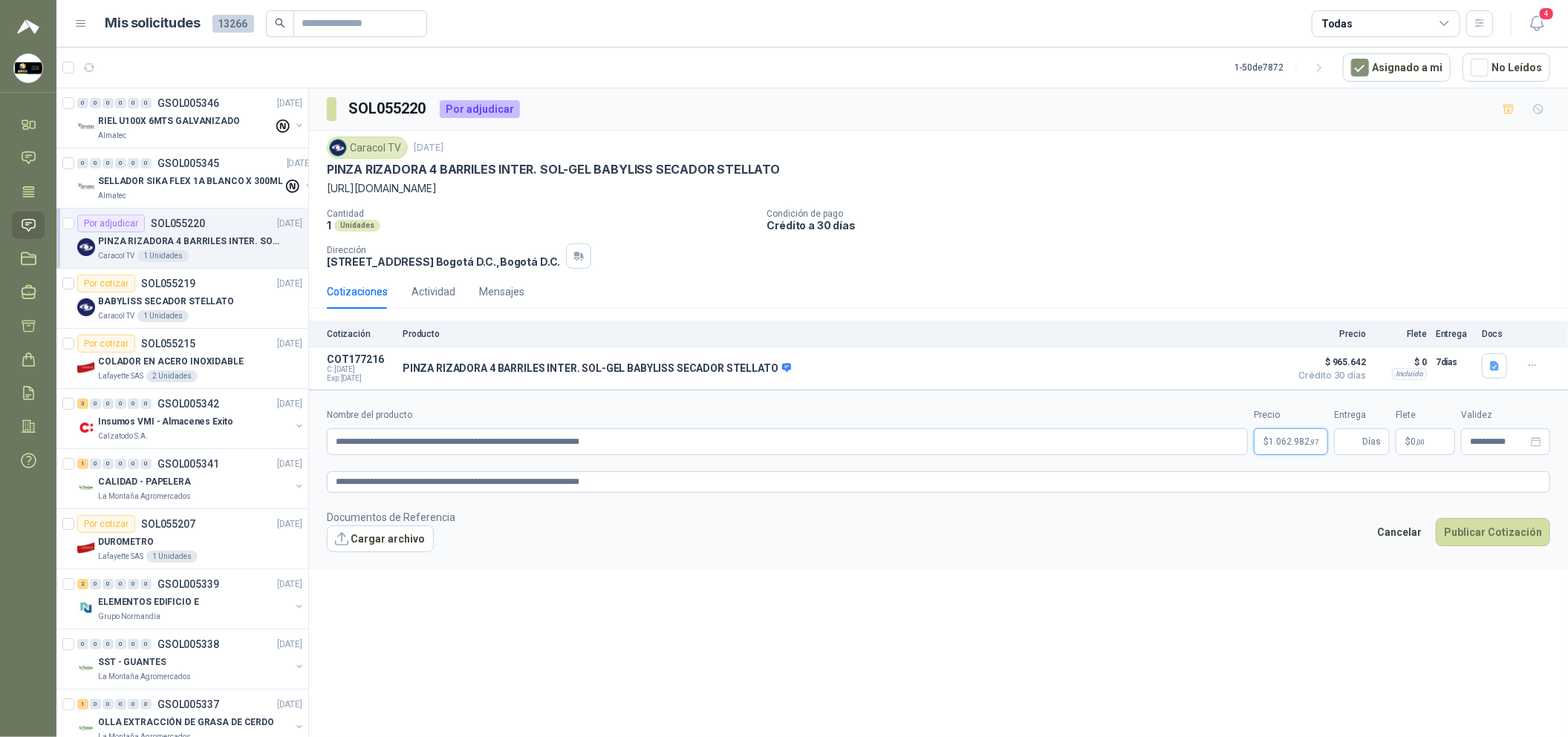
click at [1305, 452] on body "[PERSON_NAME] Soluciones Industriales D&D Inicio Chat Tareas Solicitudes Licita…" at bounding box center [784, 368] width 1568 height 737
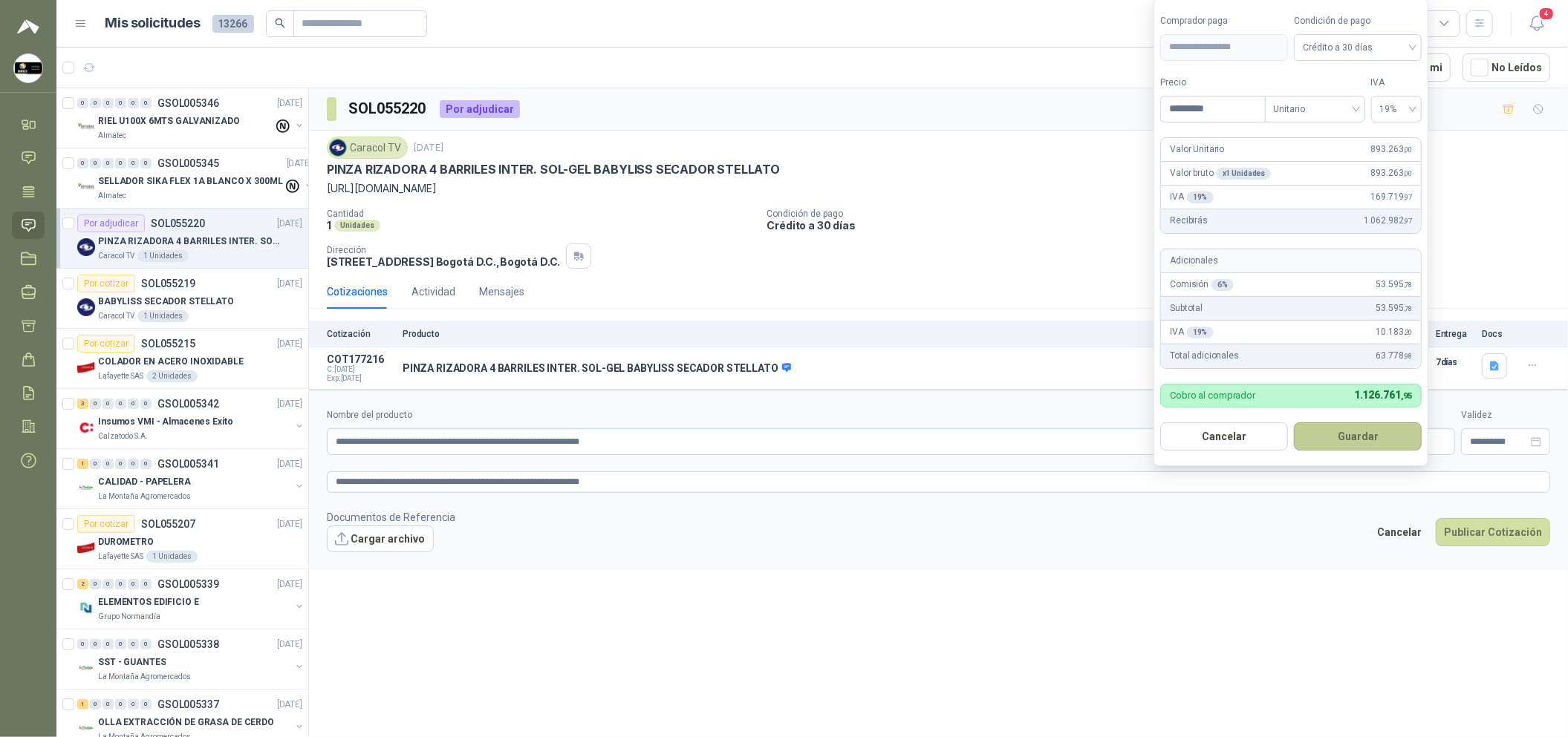
click at [1372, 433] on button "Guardar" at bounding box center [1358, 436] width 128 height 28
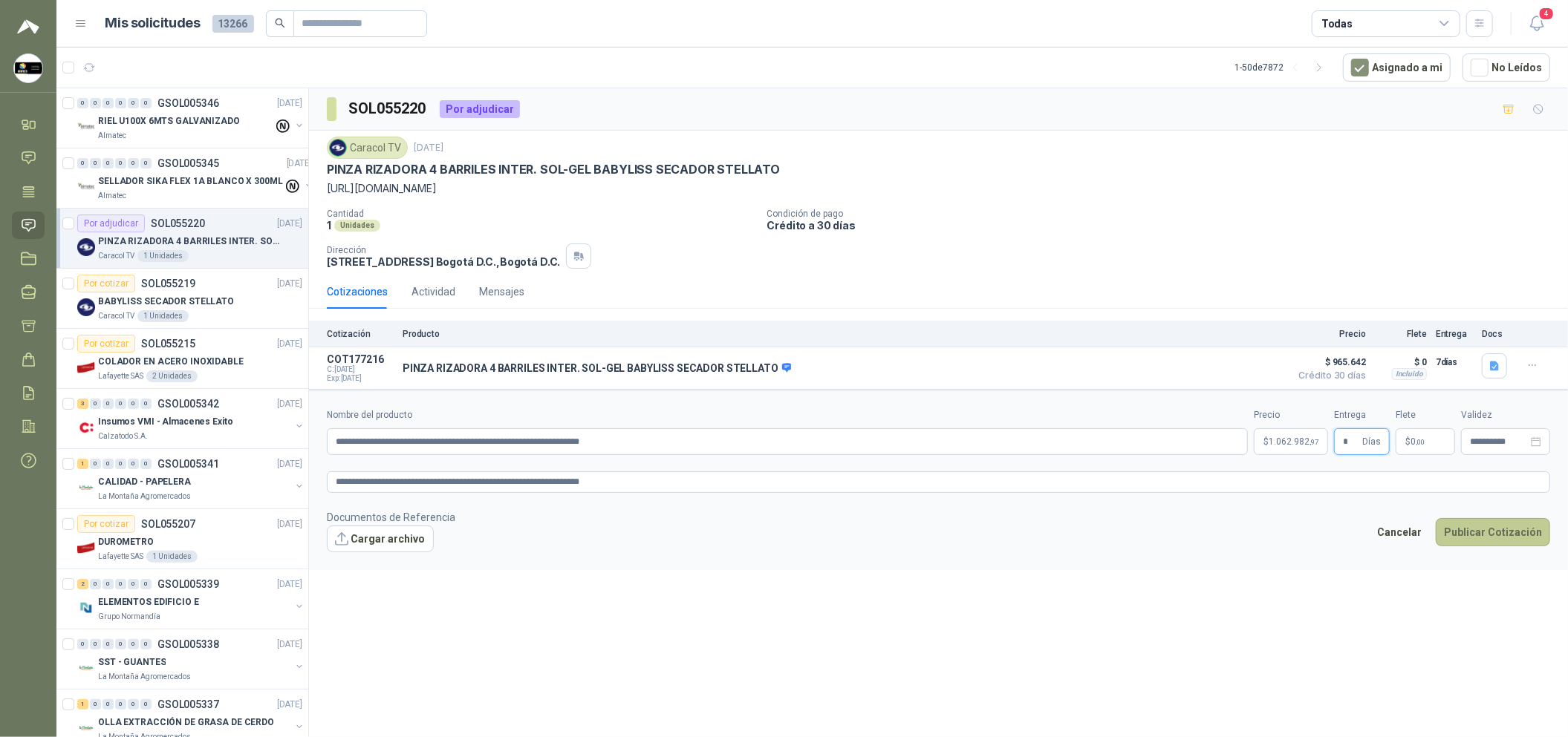
type input "*"
click at [1493, 531] on button "Publicar Cotización" at bounding box center [1493, 532] width 115 height 28
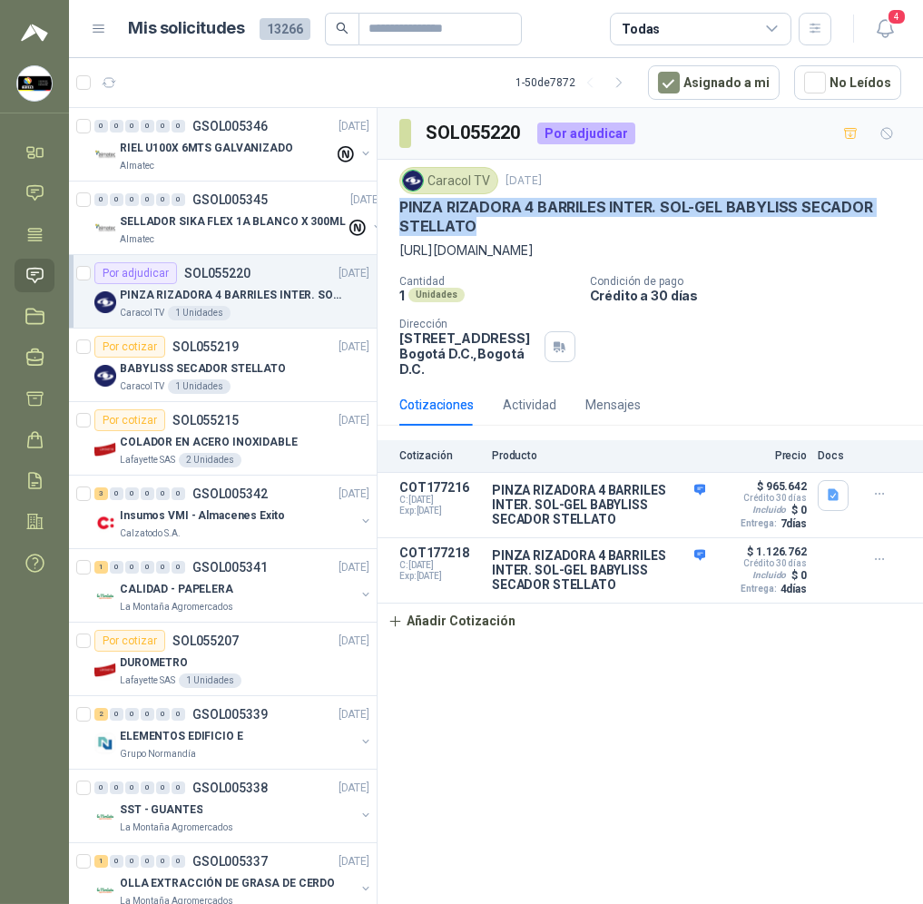
drag, startPoint x: 476, startPoint y: 227, endPoint x: 400, endPoint y: 206, distance: 78.2
click at [400, 206] on p "PINZA RIZADORA 4 BARRILES INTER. SOL-GEL BABYLISS SECADOR STELLATO" at bounding box center [650, 217] width 502 height 39
copy p "PINZA RIZADORA 4 BARRILES INTER. SOL-GEL BABYLISS SECADOR STELLATO"
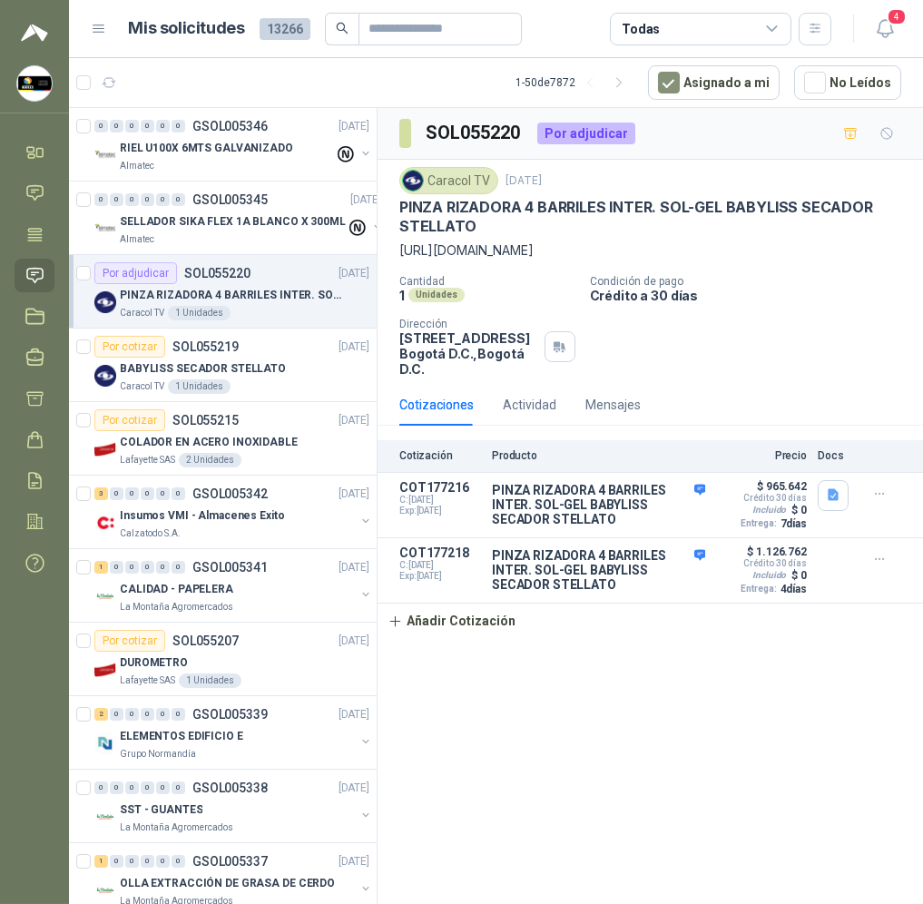
click at [549, 681] on div "SOL055220 Por adjudicar Caracol TV [DATE] PINZA RIZADORA 4 BARRILES INTER. SOL-…" at bounding box center [650, 509] width 545 height 802
